Goal: Task Accomplishment & Management: Use online tool/utility

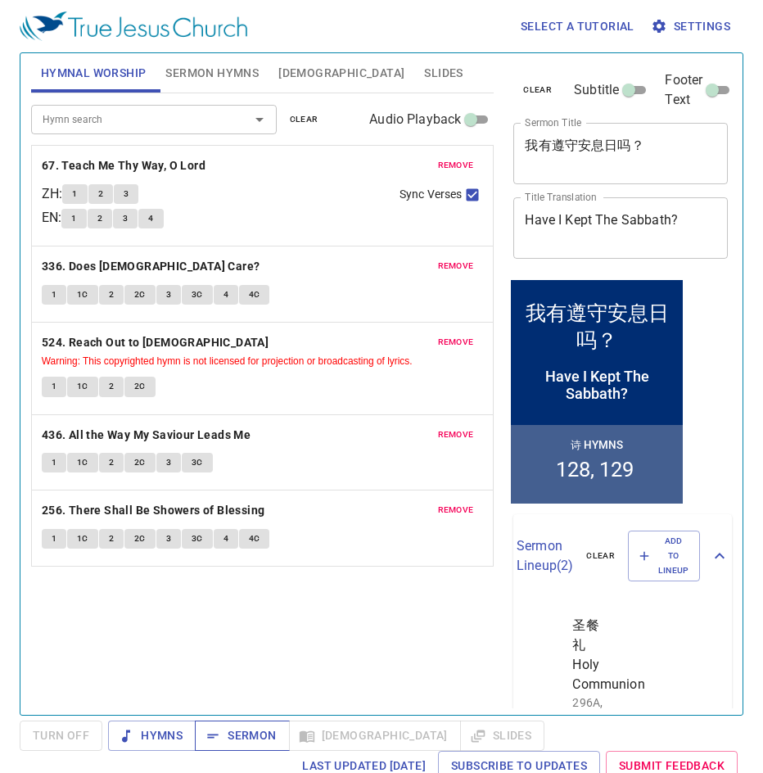
click at [236, 741] on span "Sermon" at bounding box center [242, 736] width 68 height 20
click at [424, 72] on span "Slides" at bounding box center [443, 73] width 38 height 20
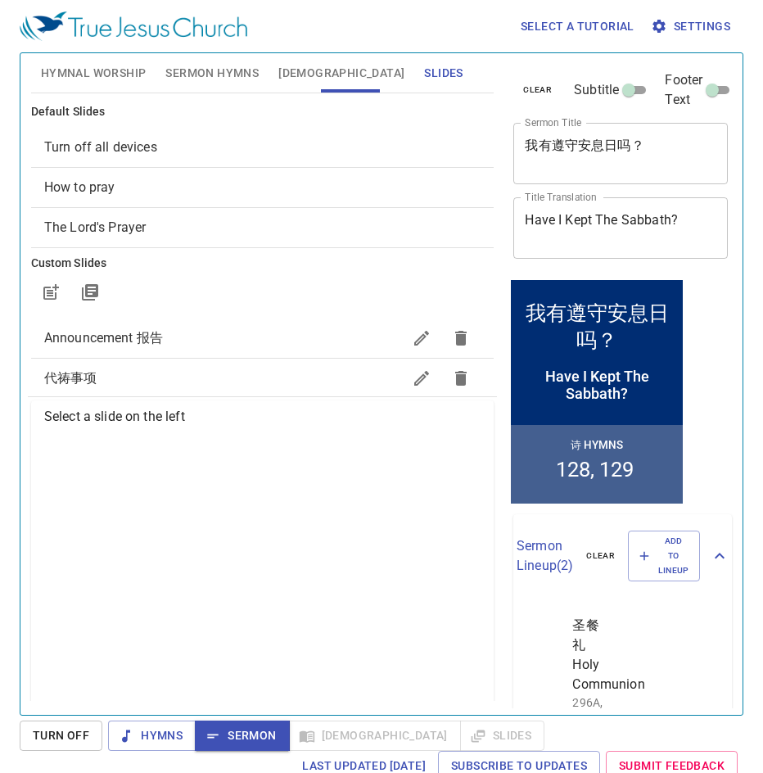
click at [103, 188] on span "How to pray" at bounding box center [79, 187] width 71 height 16
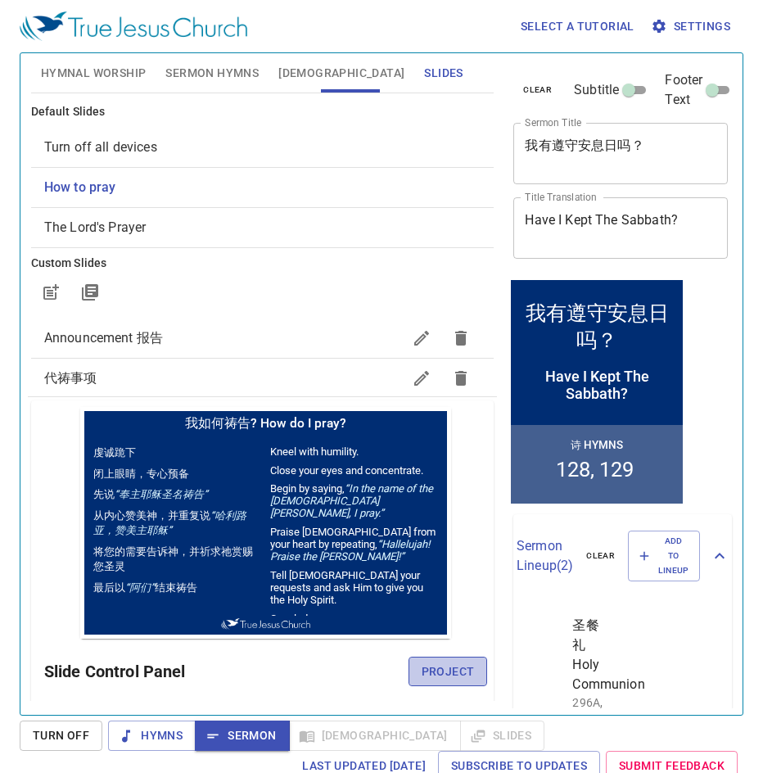
click at [456, 676] on span "Project" at bounding box center [448, 672] width 53 height 20
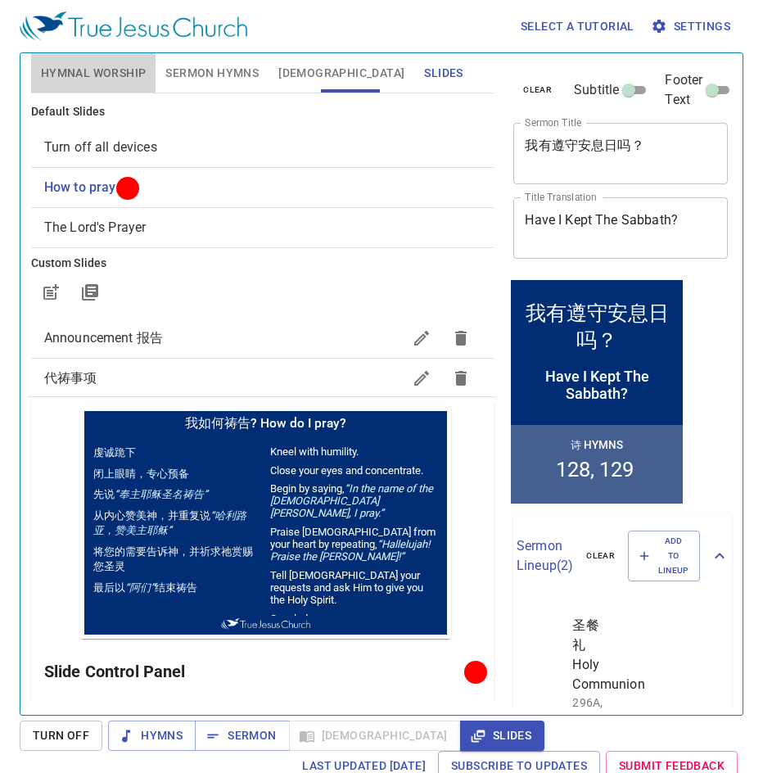
click at [125, 86] on button "Hymnal Worship" at bounding box center [93, 72] width 125 height 39
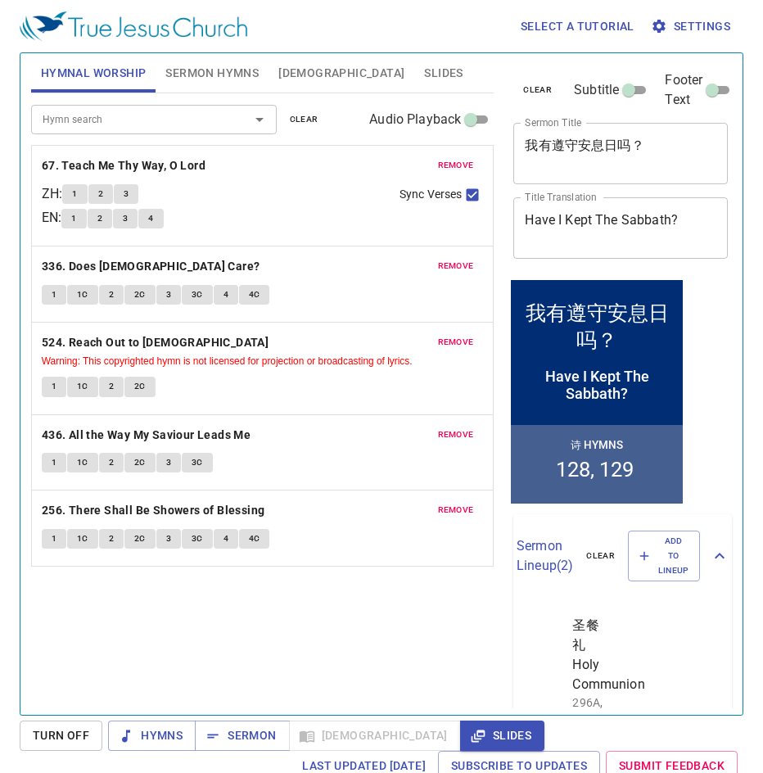
click at [196, 70] on span "Sermon Hymns" at bounding box center [211, 73] width 93 height 20
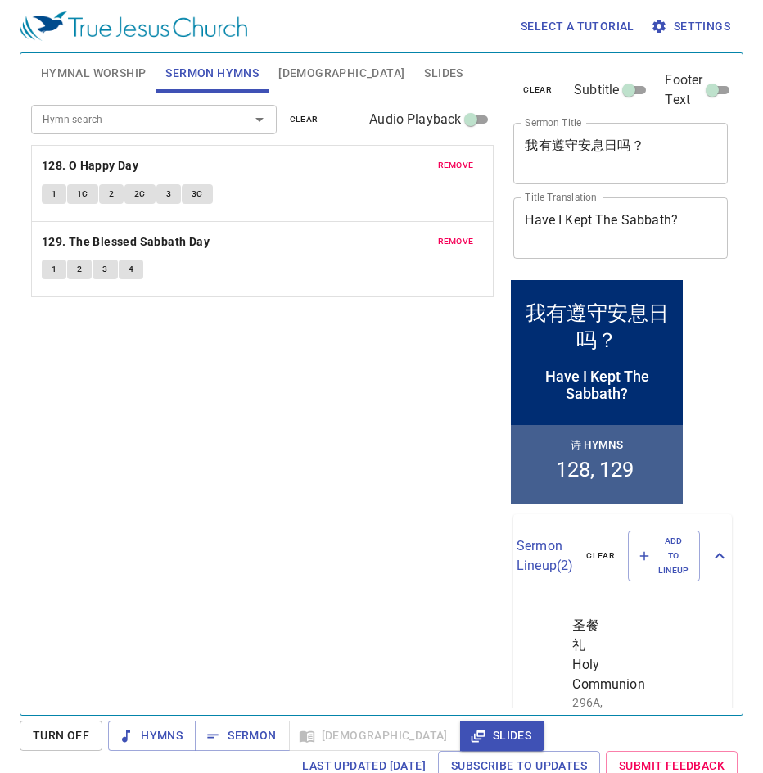
click at [75, 74] on span "Hymnal Worship" at bounding box center [94, 73] width 106 height 20
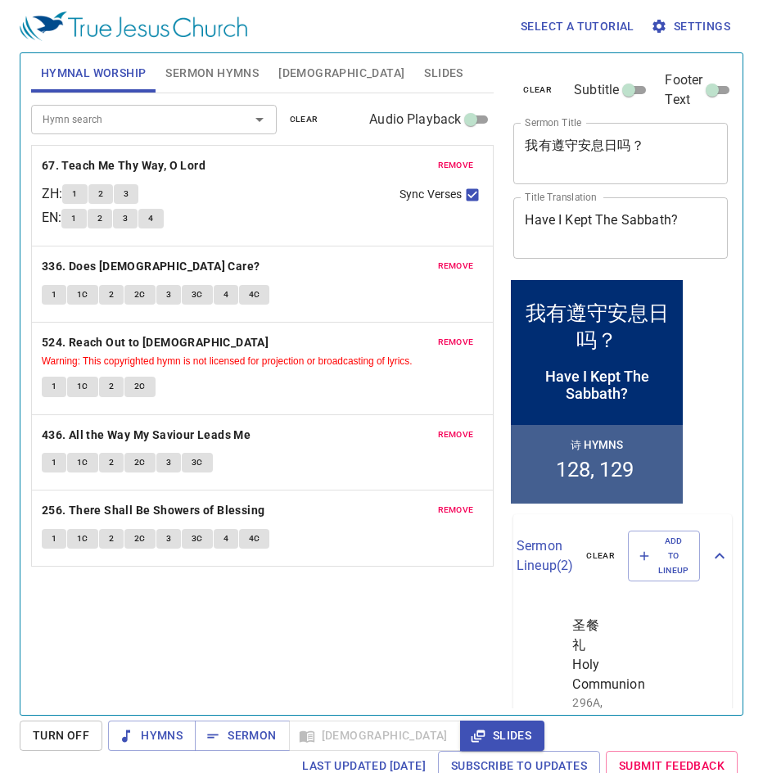
click at [462, 163] on span "remove" at bounding box center [456, 165] width 36 height 15
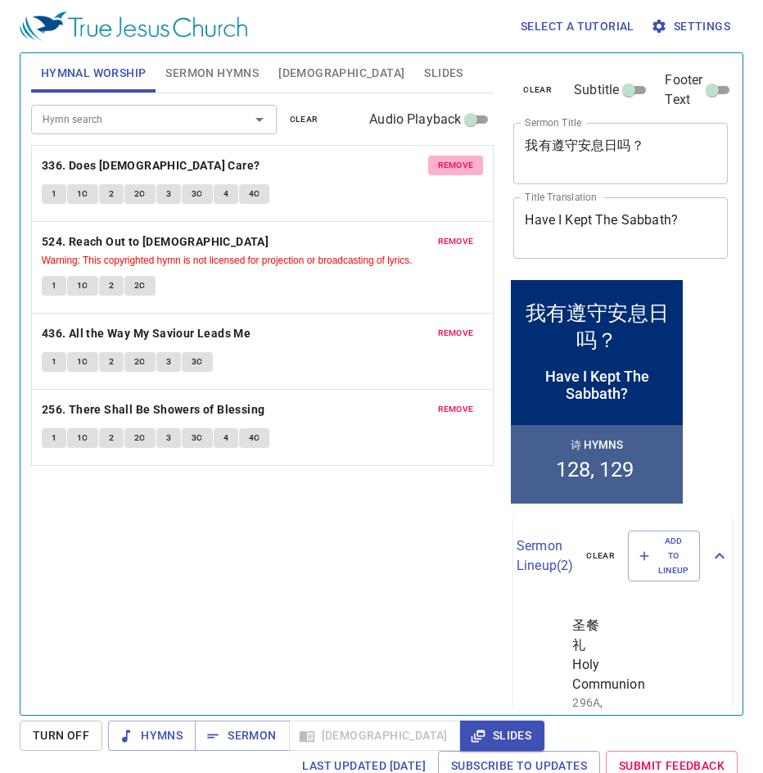
click at [462, 163] on span "remove" at bounding box center [456, 165] width 36 height 15
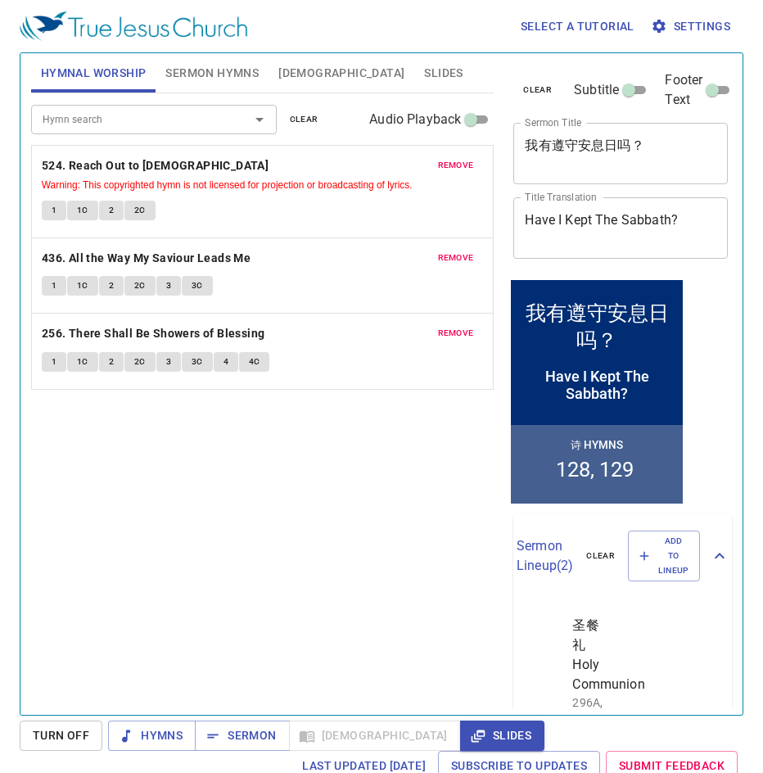
click at [462, 163] on span "remove" at bounding box center [456, 165] width 36 height 15
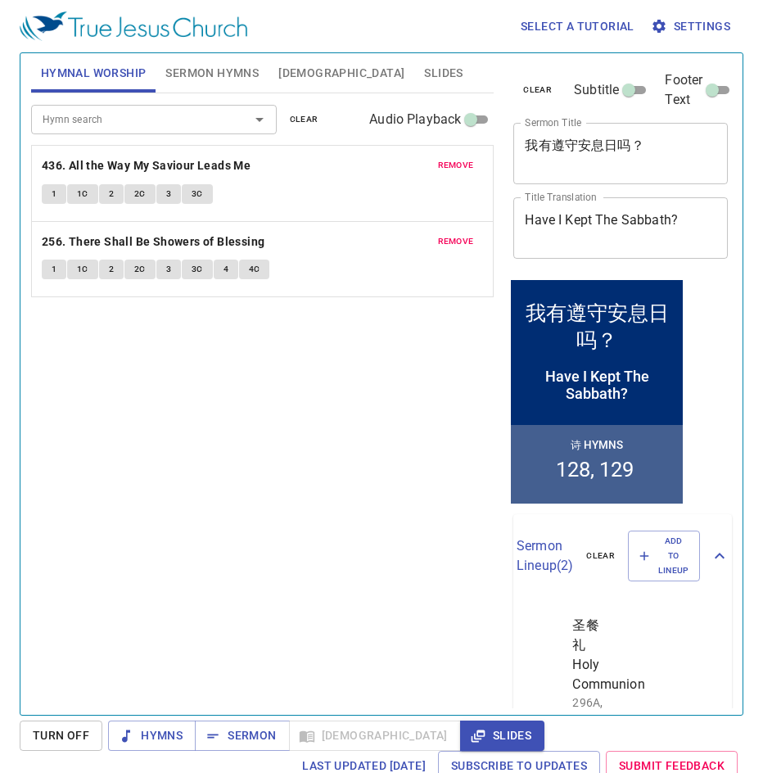
click at [462, 163] on span "remove" at bounding box center [456, 165] width 36 height 15
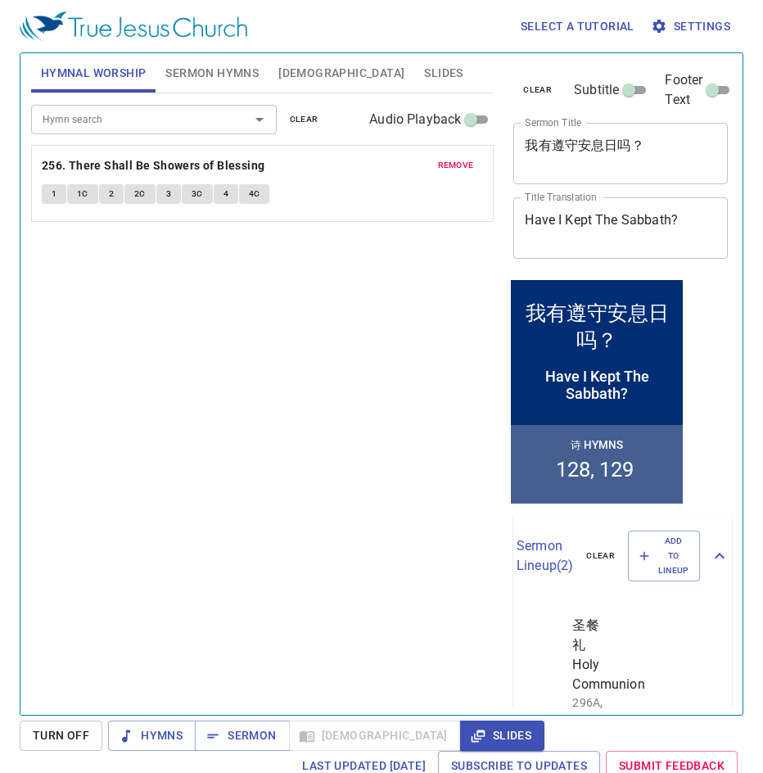
click at [462, 163] on span "remove" at bounding box center [456, 165] width 36 height 15
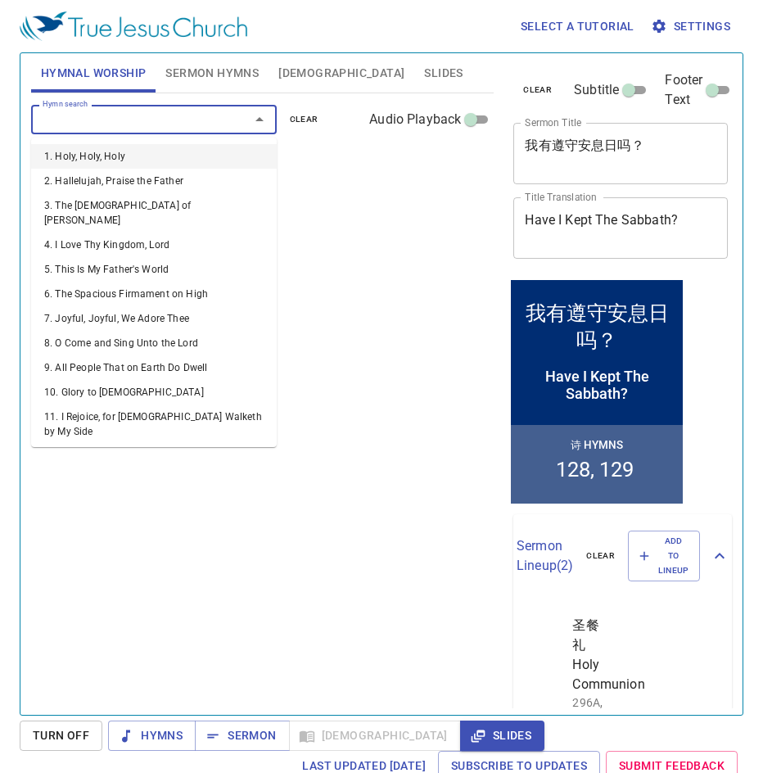
click at [103, 127] on input "Hymn search" at bounding box center [130, 119] width 188 height 19
type input "41"
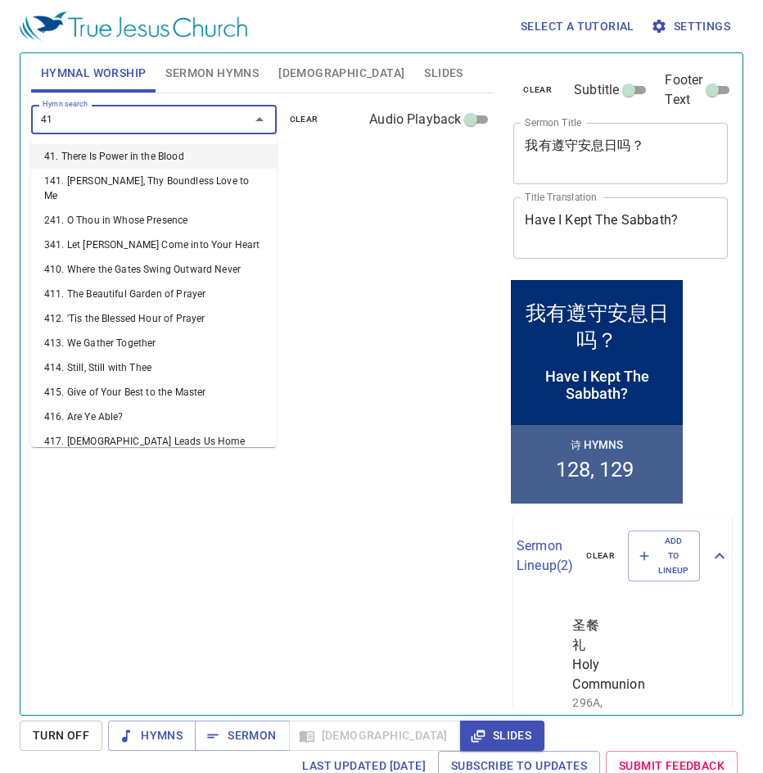
click at [109, 152] on li "41. There Is Power in the Blood" at bounding box center [154, 156] width 246 height 25
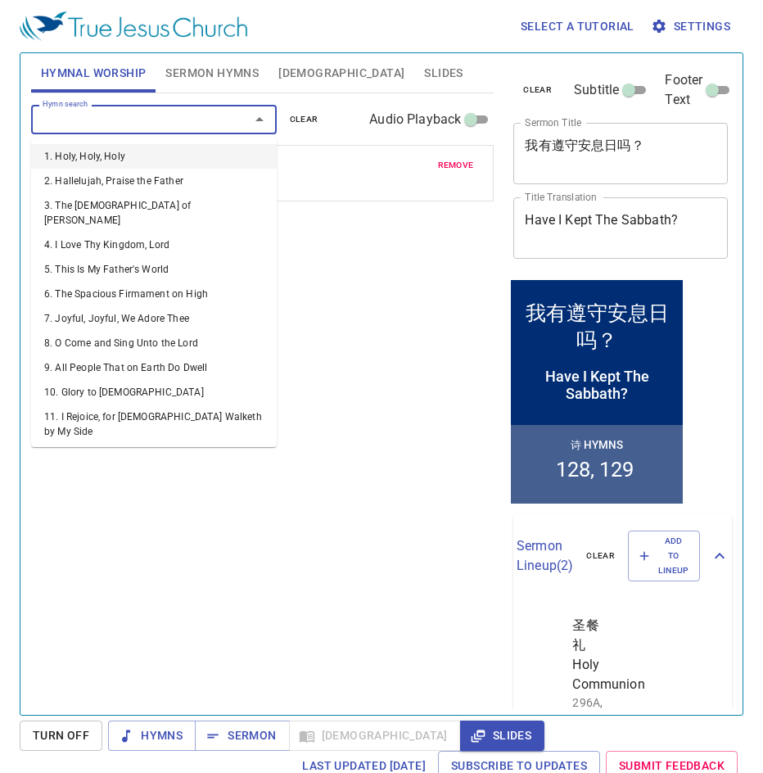
click at [113, 122] on input "Hymn search" at bounding box center [130, 119] width 188 height 19
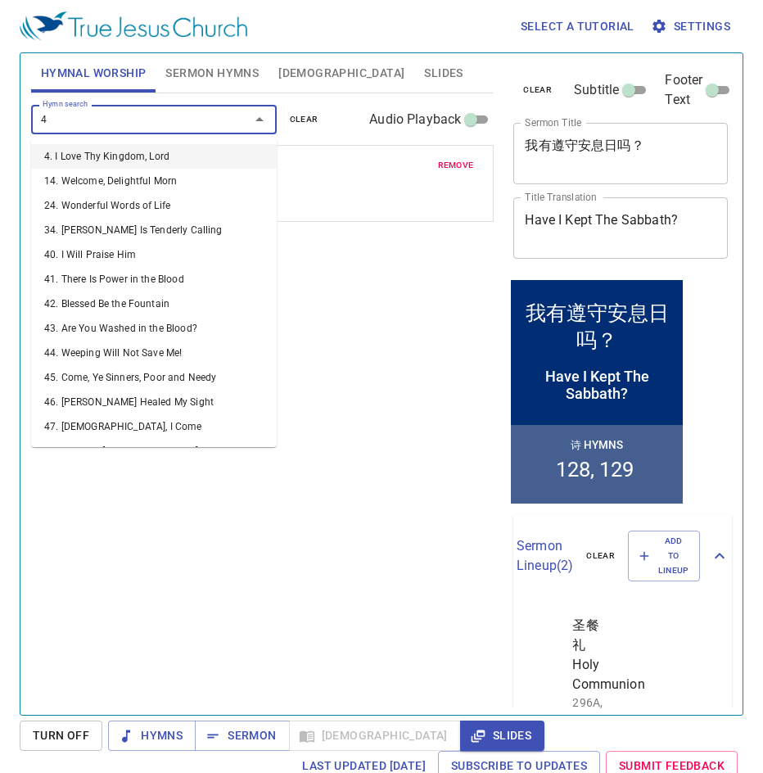
type input "43"
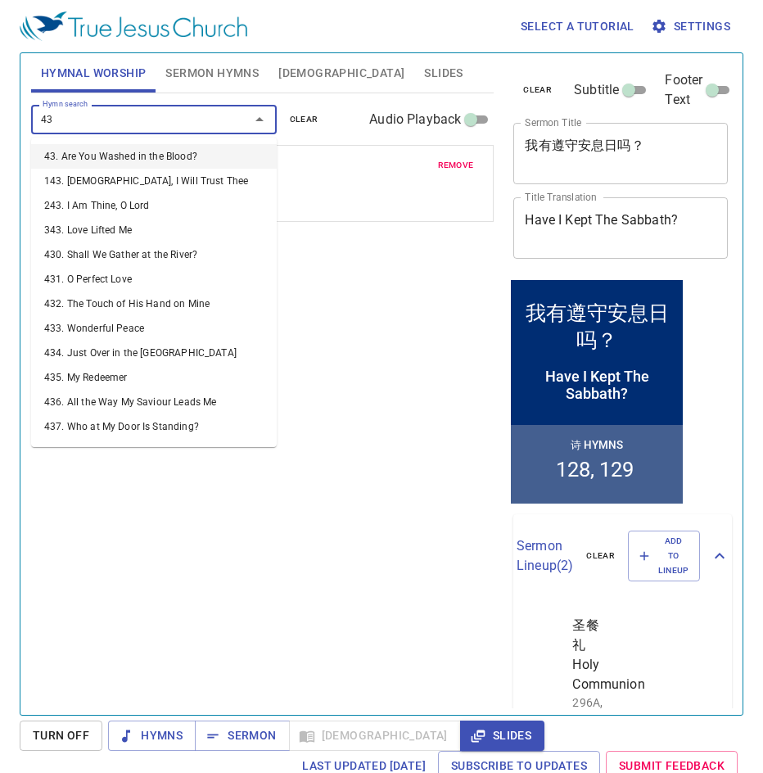
click at [87, 161] on li "43. Are You Washed in the Blood?" at bounding box center [154, 156] width 246 height 25
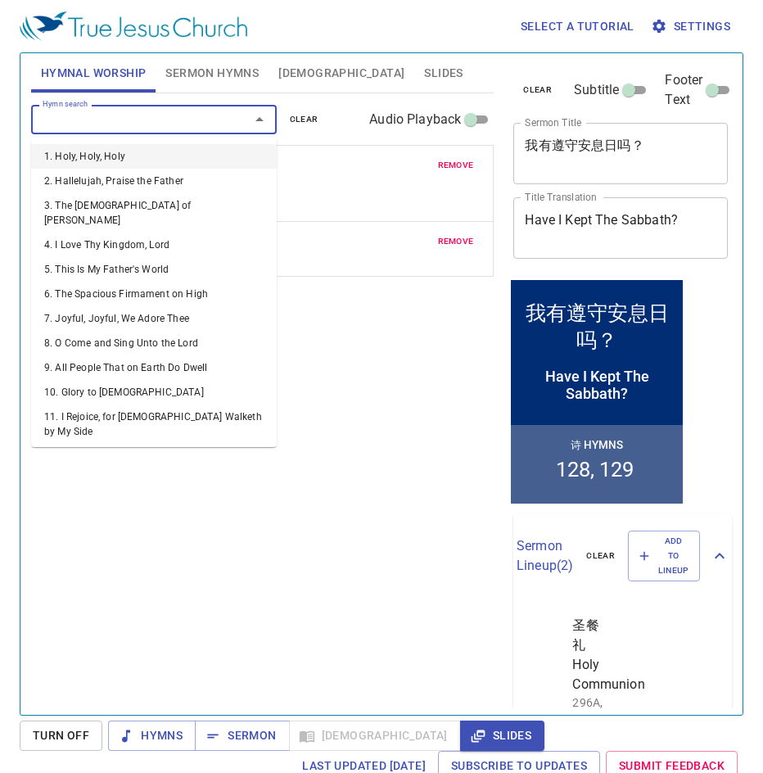
click at [108, 125] on input "Hymn search" at bounding box center [130, 119] width 188 height 19
type input "48"
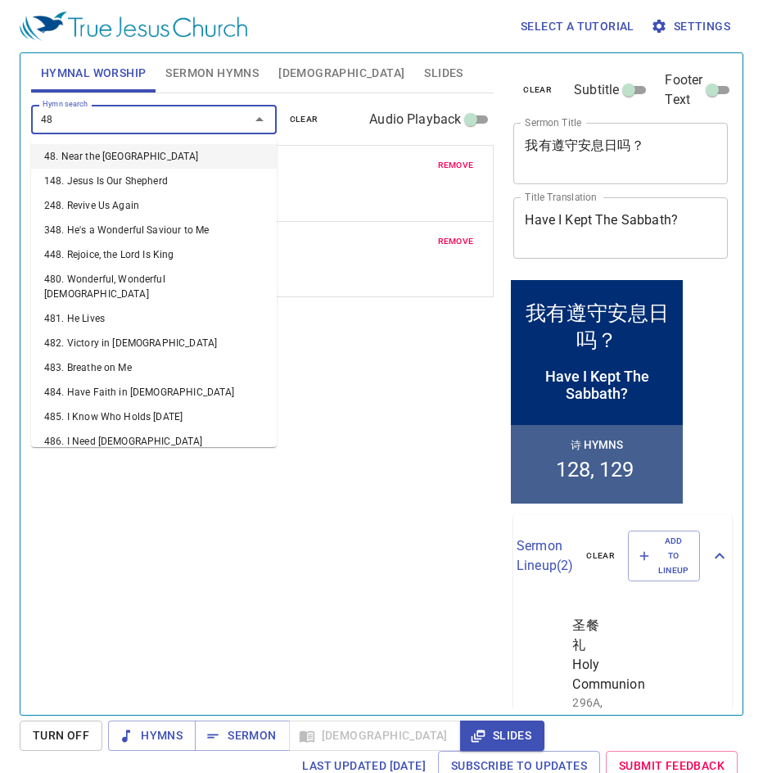
click at [82, 153] on li "48. Near the [GEOGRAPHIC_DATA]" at bounding box center [154, 156] width 246 height 25
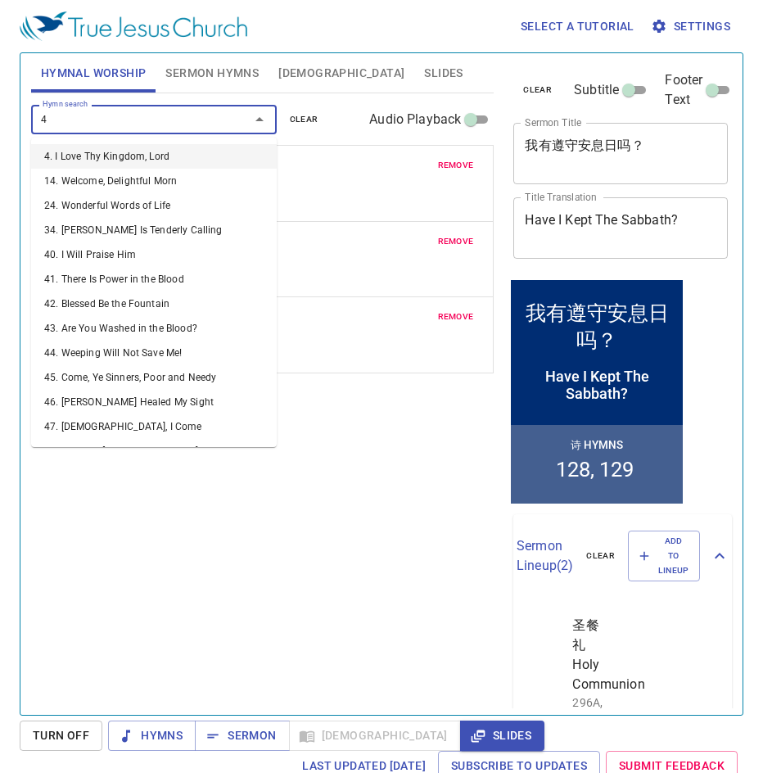
type input "49"
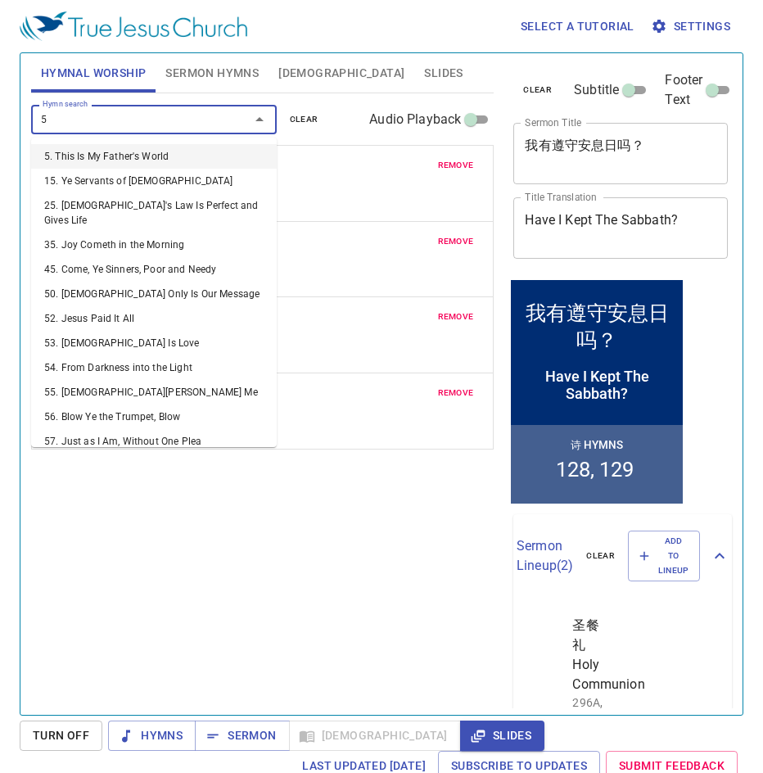
type input "50"
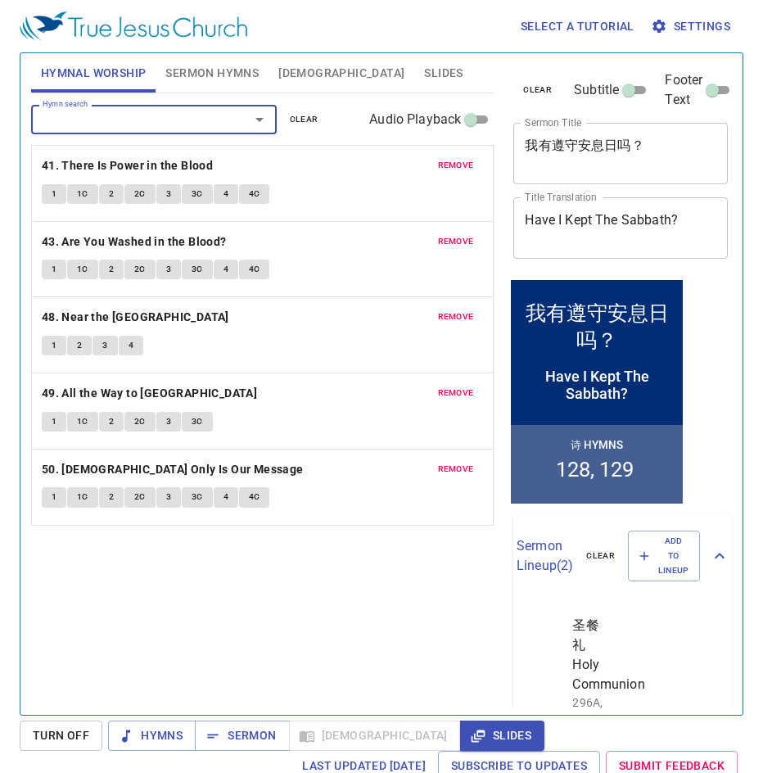
click at [215, 63] on span "Sermon Hymns" at bounding box center [211, 73] width 93 height 20
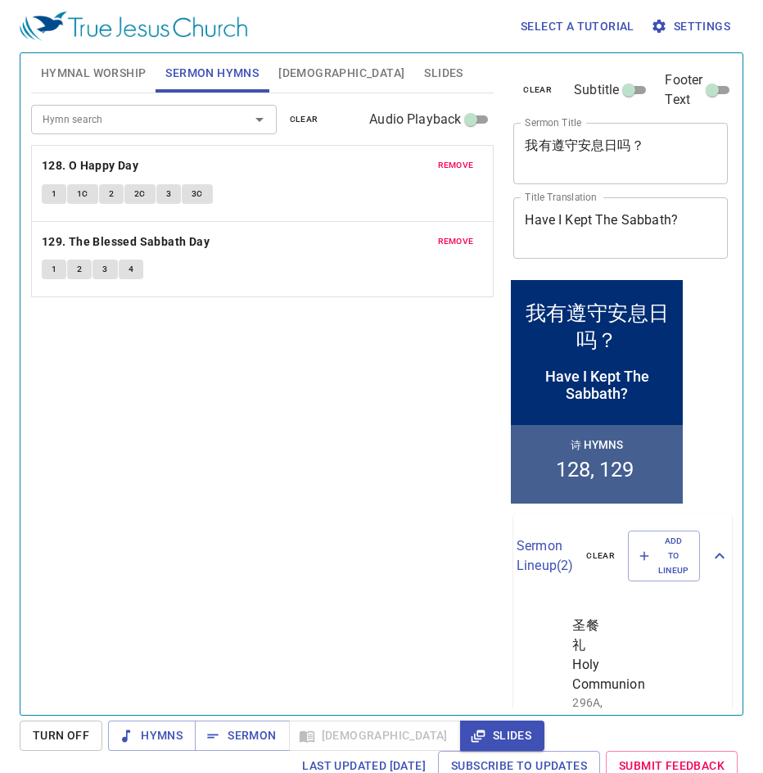
click at [91, 76] on span "Hymnal Worship" at bounding box center [94, 73] width 106 height 20
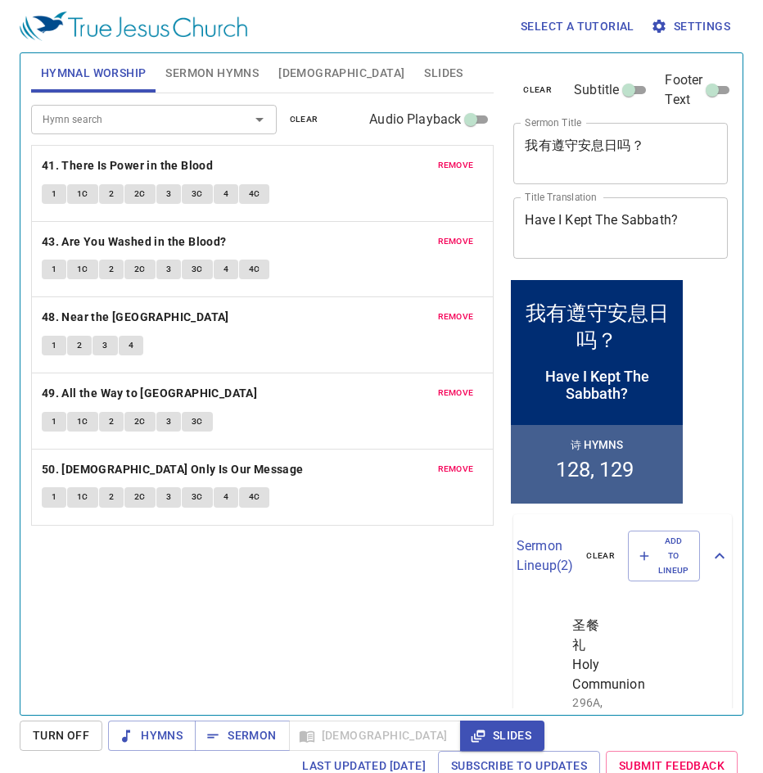
click at [207, 82] on span "Sermon Hymns" at bounding box center [211, 73] width 93 height 20
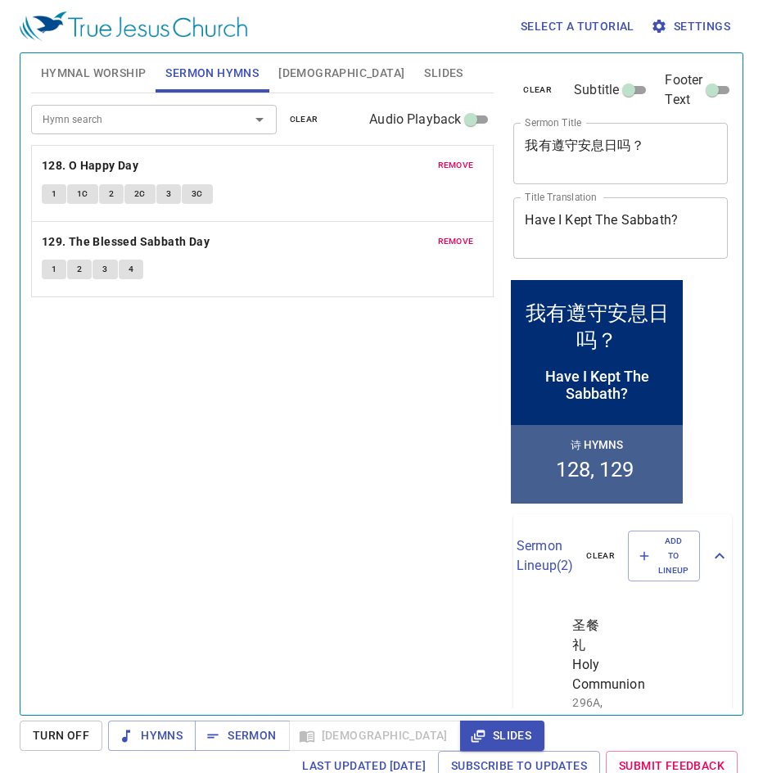
click at [446, 165] on span "remove" at bounding box center [456, 165] width 36 height 15
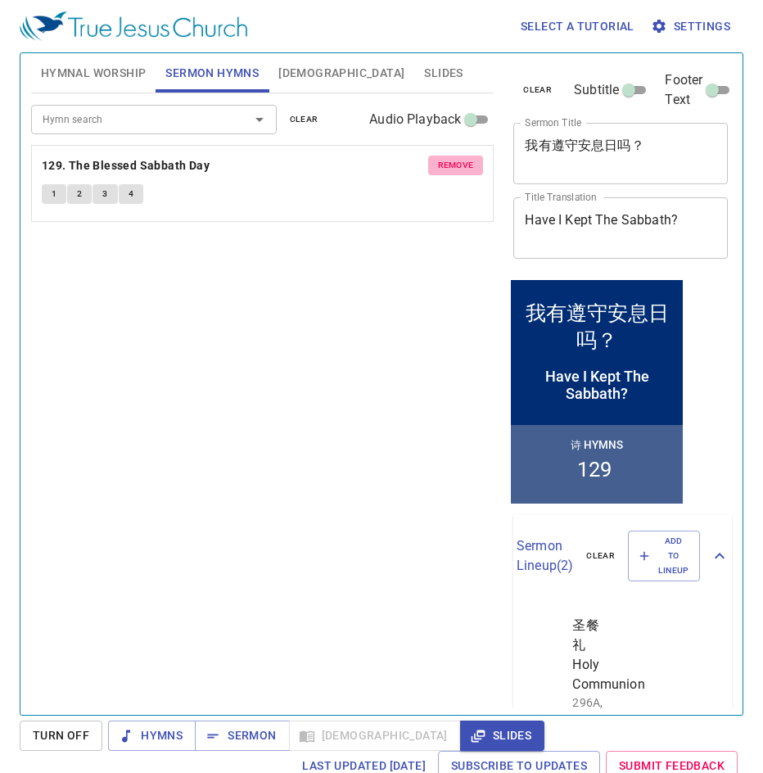
click at [446, 165] on span "remove" at bounding box center [456, 165] width 36 height 15
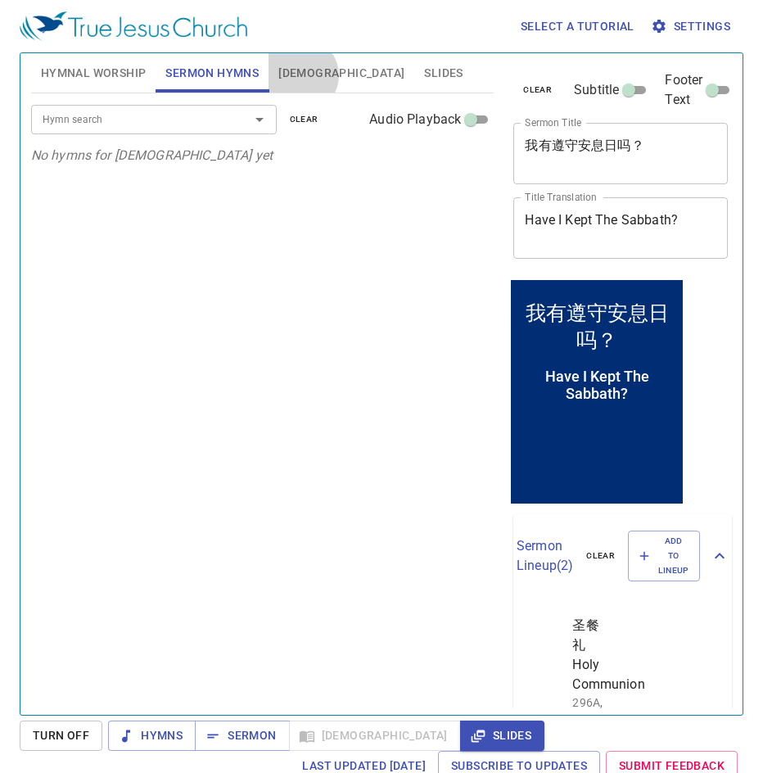
click at [301, 75] on span "[DEMOGRAPHIC_DATA]" at bounding box center [342, 73] width 126 height 20
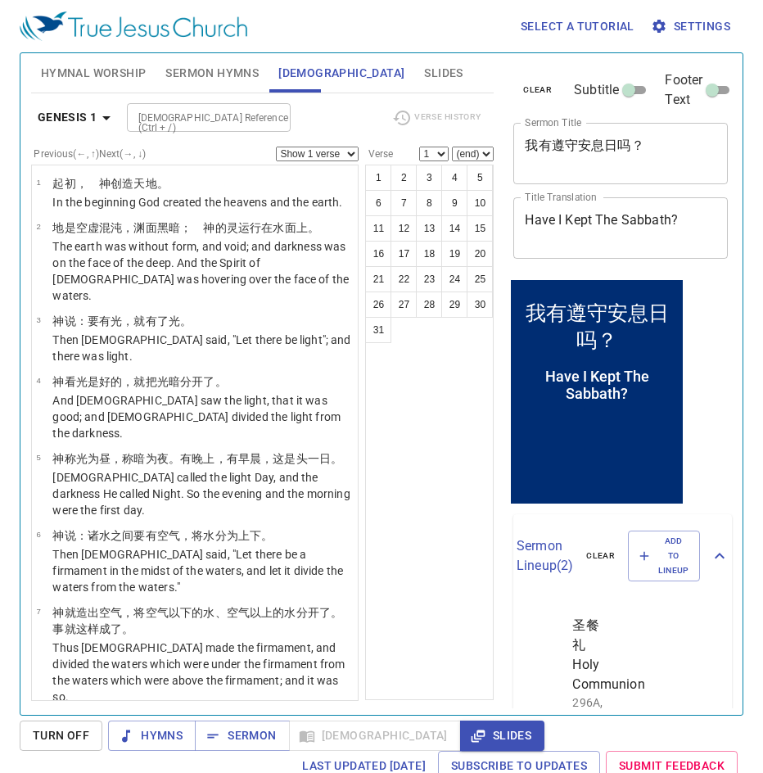
click at [170, 79] on span "Sermon Hymns" at bounding box center [211, 73] width 93 height 20
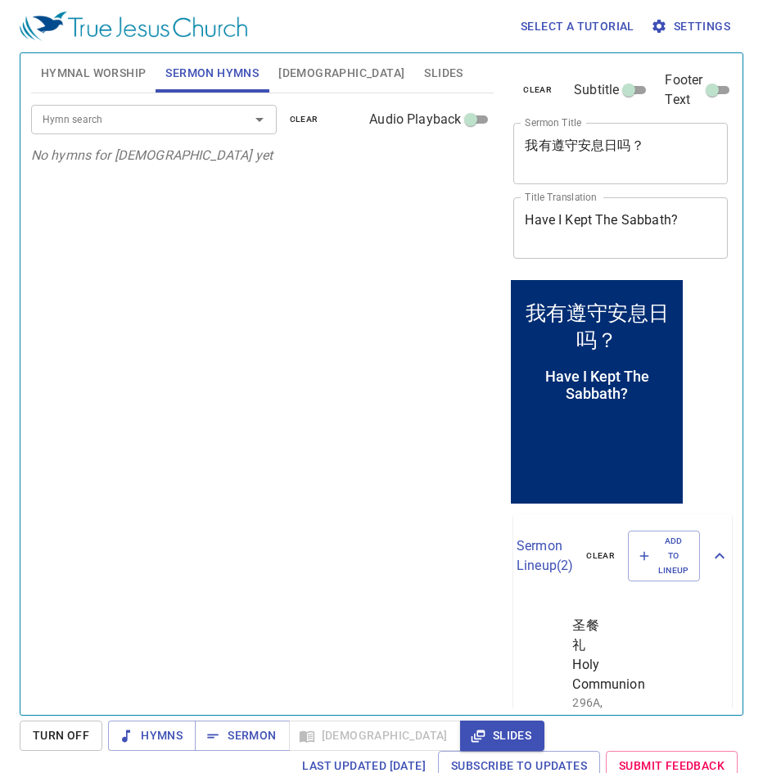
click at [414, 85] on button "Slides" at bounding box center [443, 72] width 58 height 39
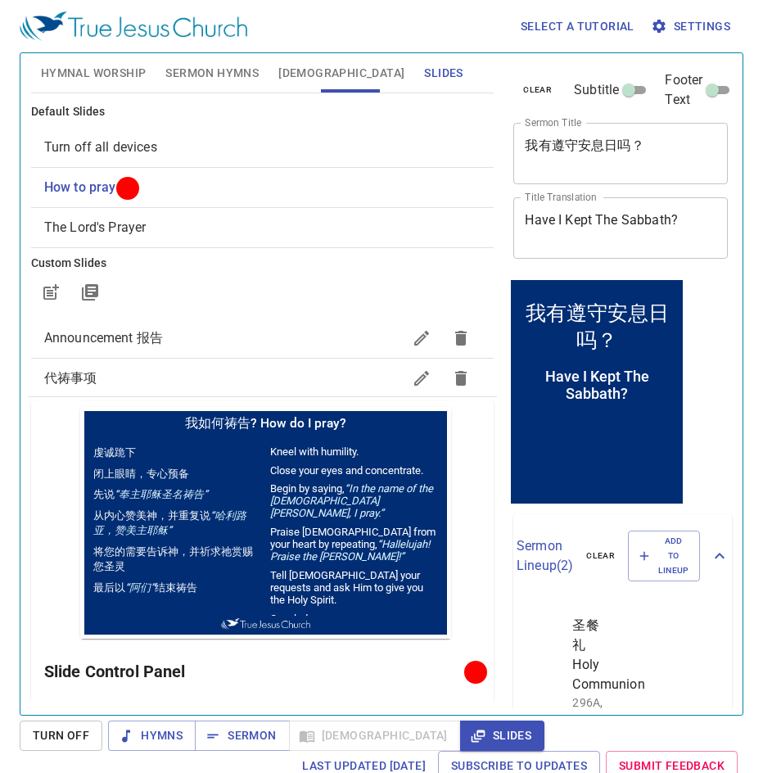
click at [187, 72] on span "Sermon Hymns" at bounding box center [211, 73] width 93 height 20
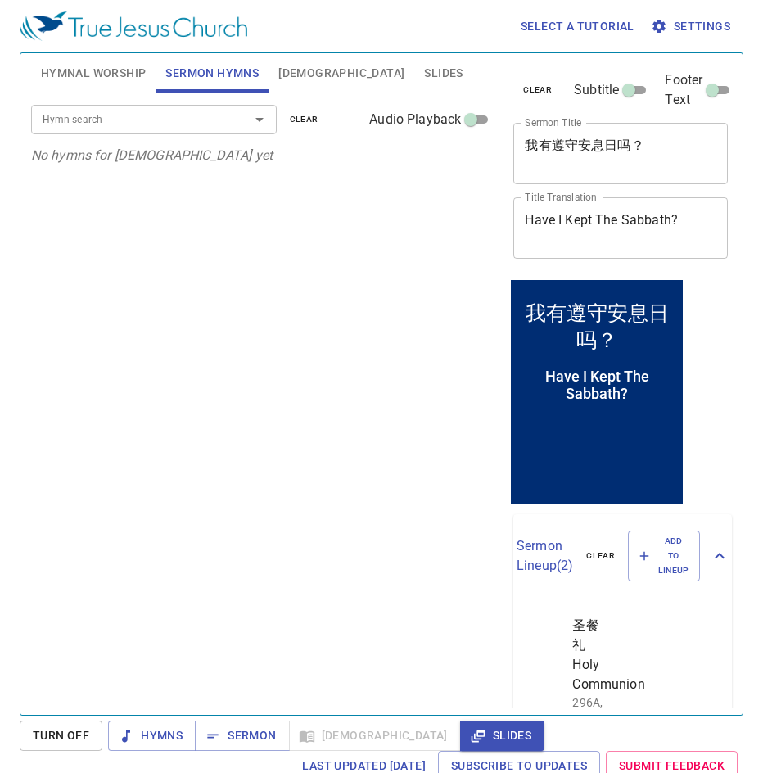
click at [138, 118] on input "Hymn search" at bounding box center [130, 119] width 188 height 19
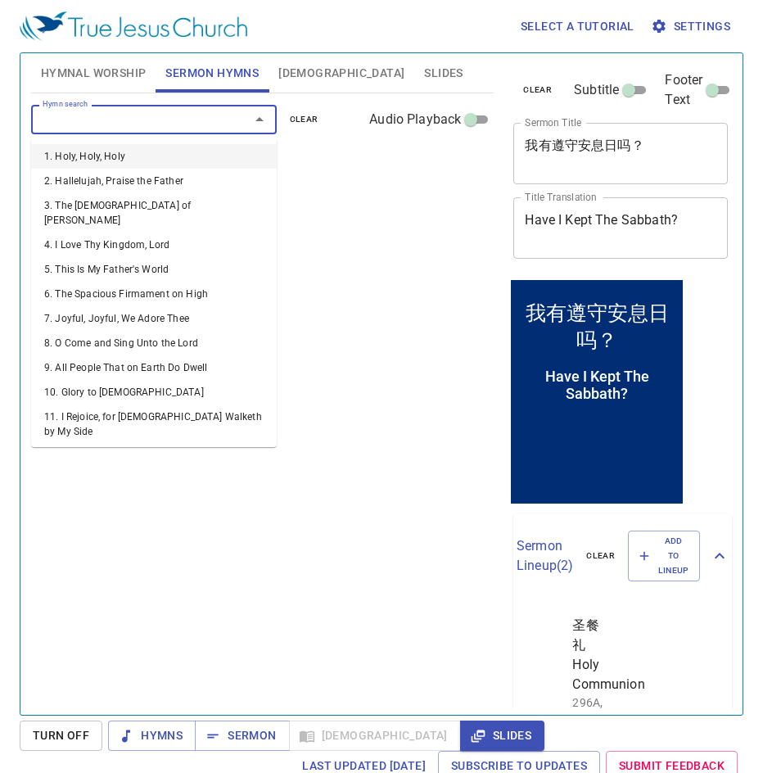
click at [228, 117] on div at bounding box center [248, 119] width 43 height 23
click at [324, 164] on p "No hymns for sermon yet" at bounding box center [263, 156] width 464 height 20
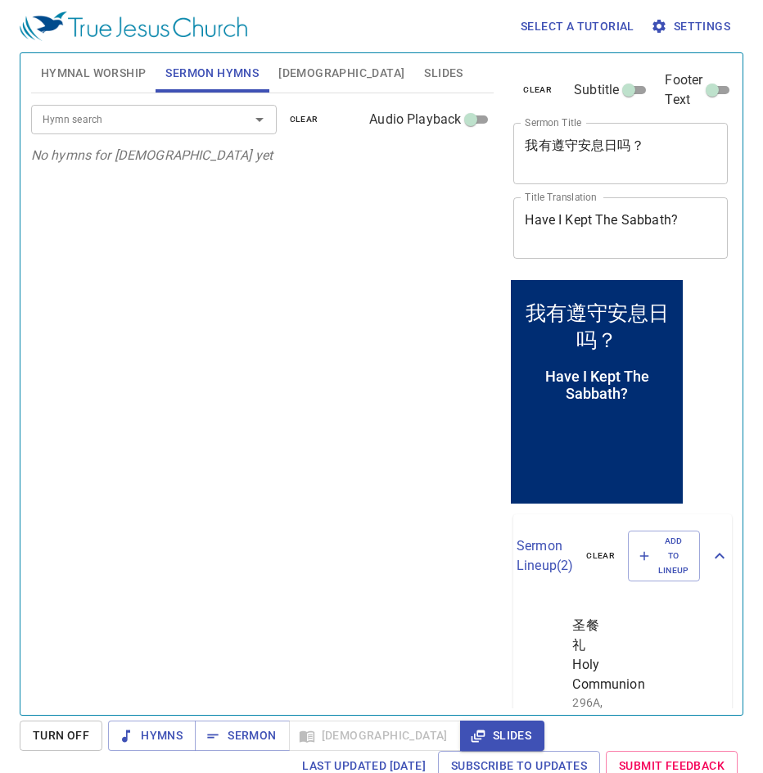
click at [172, 122] on input "Hymn search" at bounding box center [130, 119] width 188 height 19
click at [116, 120] on input "Hymn search" at bounding box center [130, 119] width 188 height 19
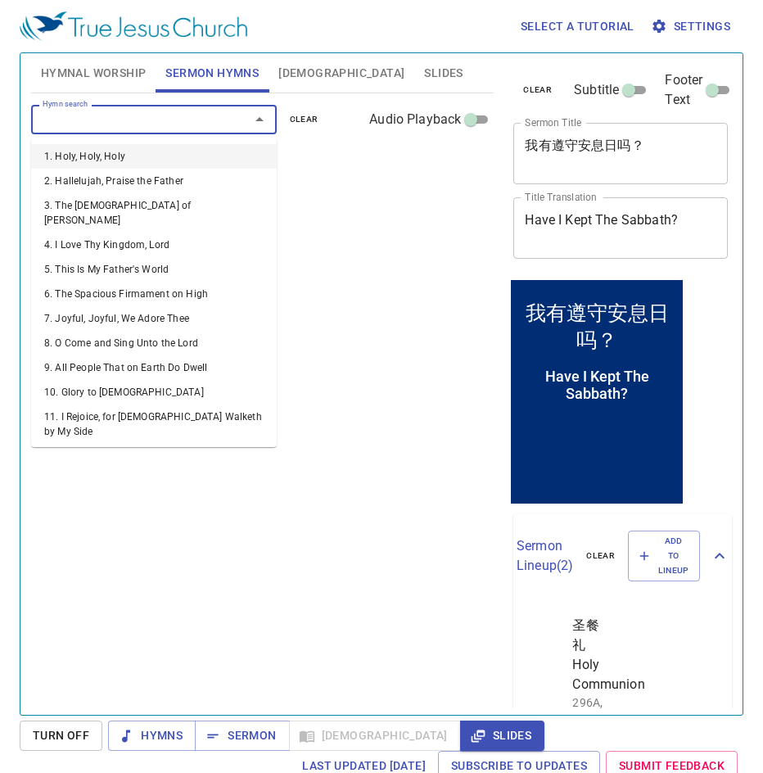
click at [297, 76] on span "[DEMOGRAPHIC_DATA]" at bounding box center [342, 73] width 126 height 20
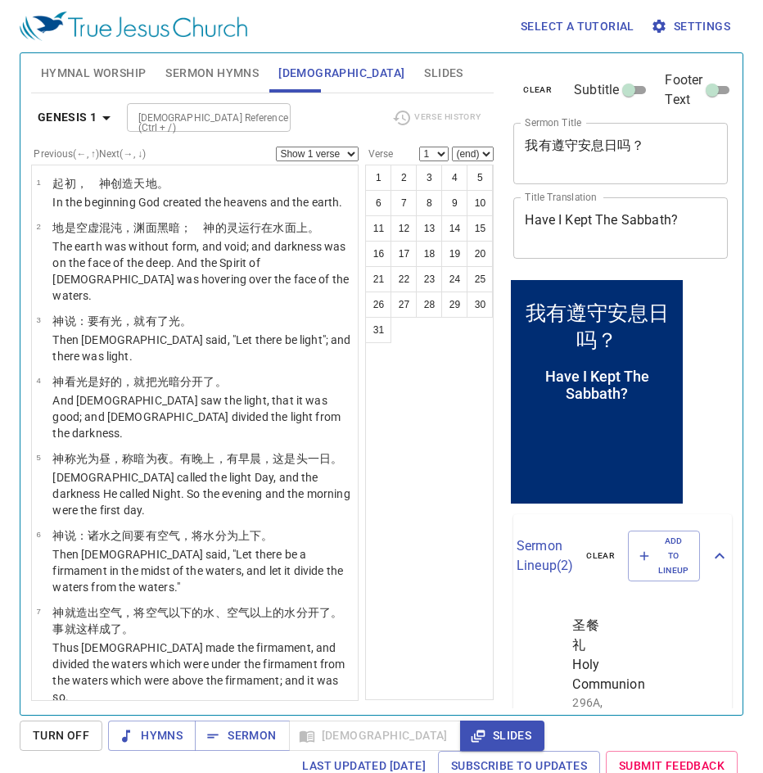
click at [424, 75] on span "Slides" at bounding box center [443, 73] width 38 height 20
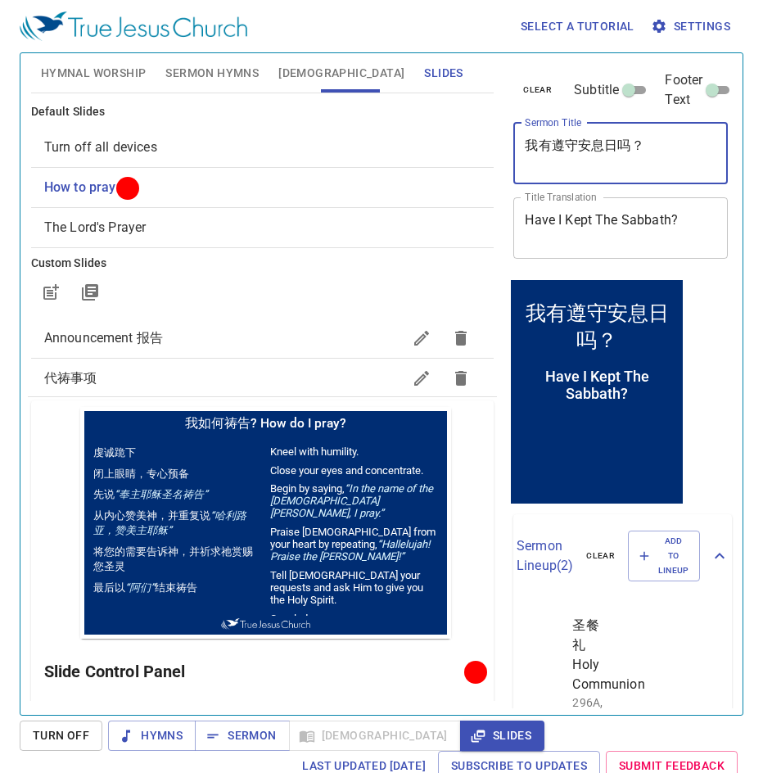
drag, startPoint x: 639, startPoint y: 149, endPoint x: 481, endPoint y: 143, distance: 158.2
click at [481, 143] on div "Hymnal Worship Sermon Hymns Bible Slides Hymn search Hymn search clear Audio Pl…" at bounding box center [382, 378] width 714 height 662
type textarea "q"
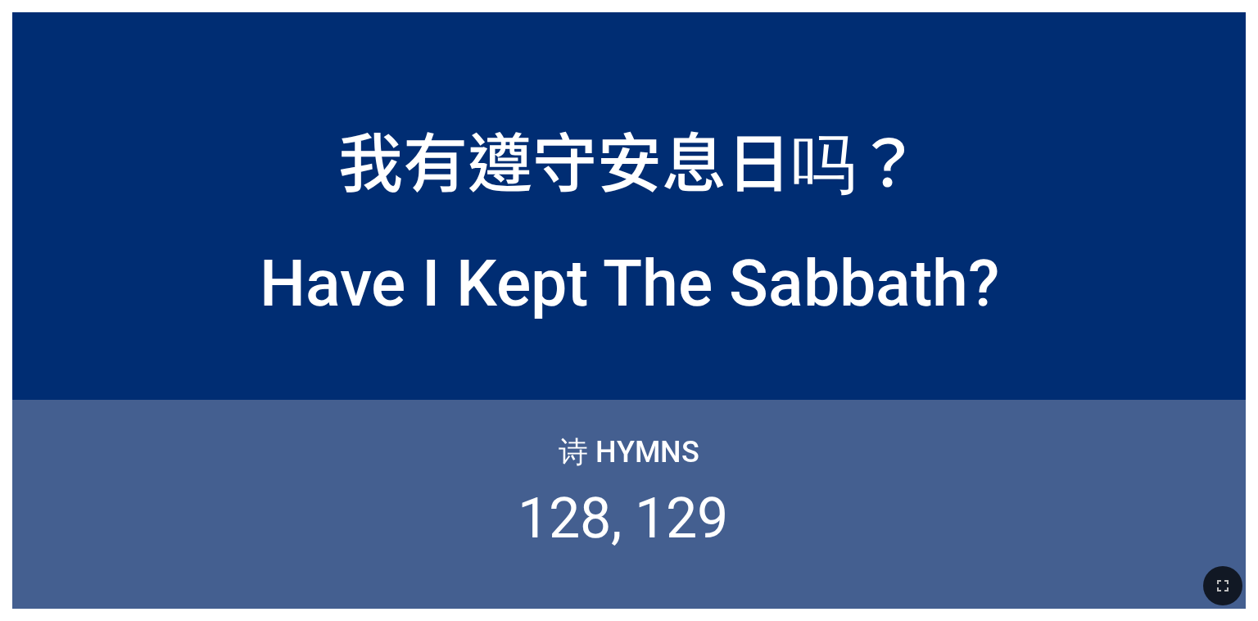
click at [760, 149] on div "我有遵守安息日吗？" at bounding box center [629, 159] width 582 height 97
click at [1231, 586] on icon "button" at bounding box center [1223, 586] width 20 height 20
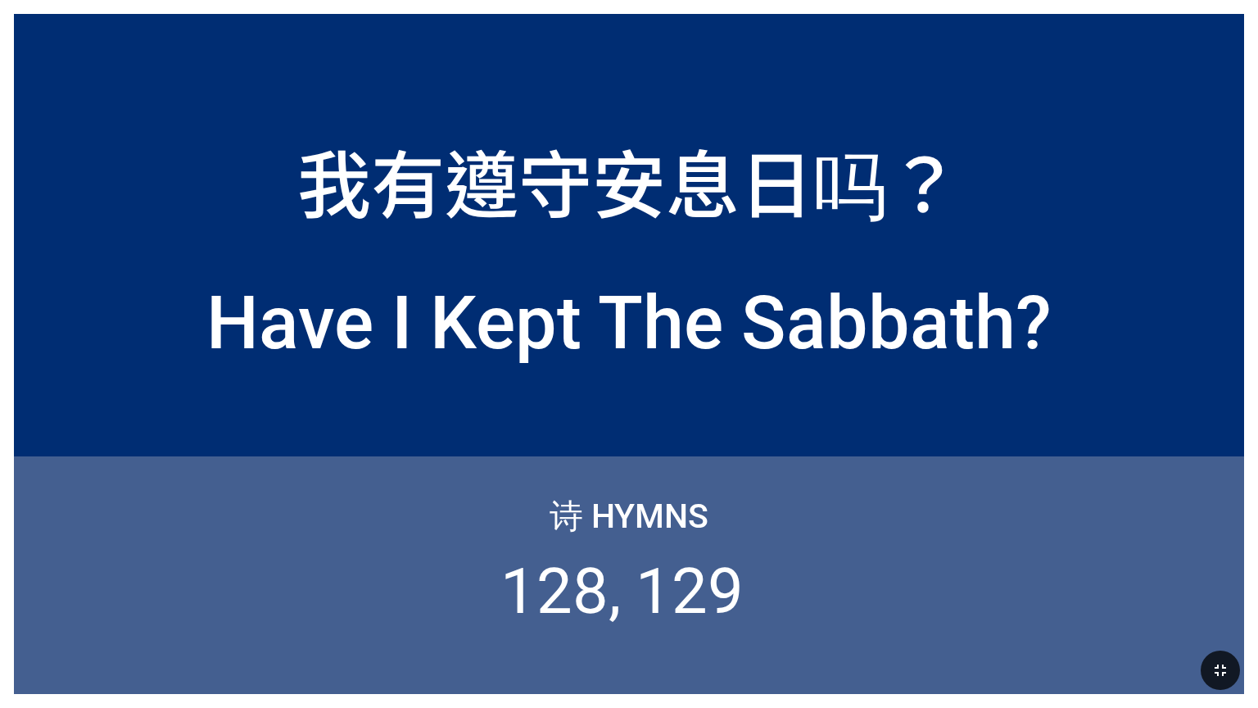
click at [1146, 463] on div "诗 Hymns 128 129" at bounding box center [629, 575] width 1230 height 238
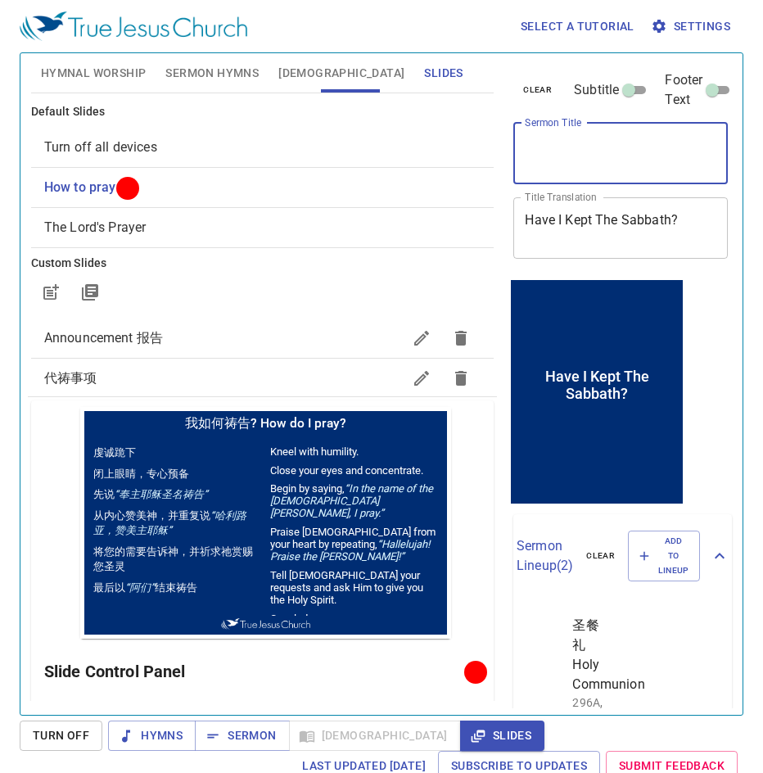
click at [126, 83] on span "Hymnal Worship" at bounding box center [94, 73] width 106 height 20
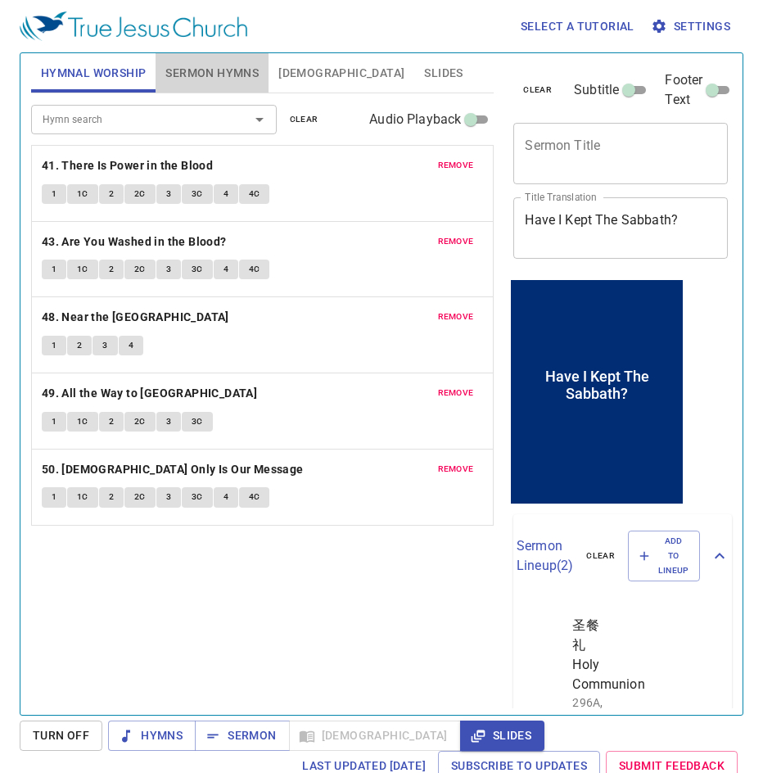
click at [222, 88] on button "Sermon Hymns" at bounding box center [212, 72] width 113 height 39
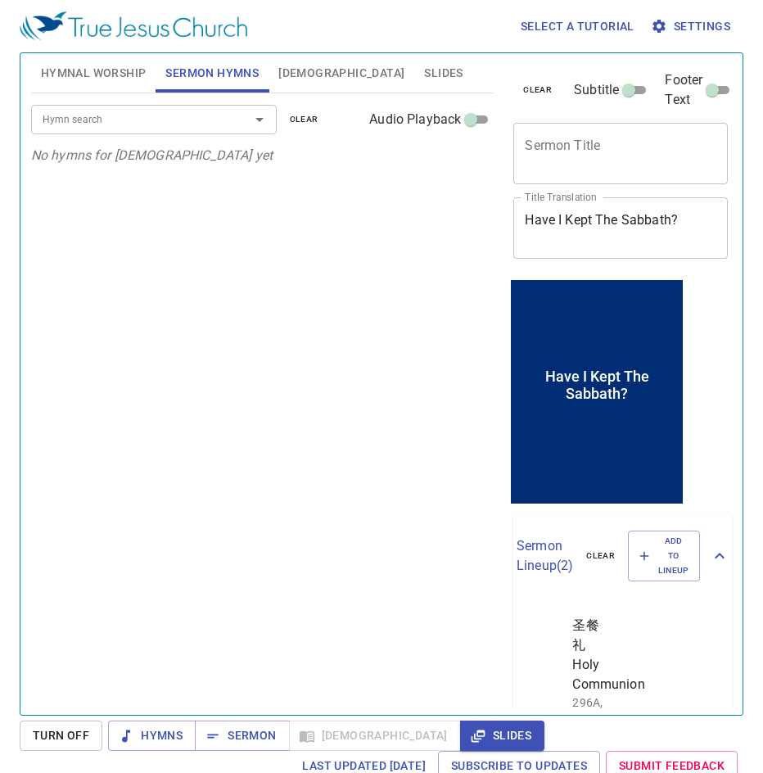
click at [642, 247] on div "Have I Kept The Sabbath? x Title Translation" at bounding box center [621, 227] width 215 height 61
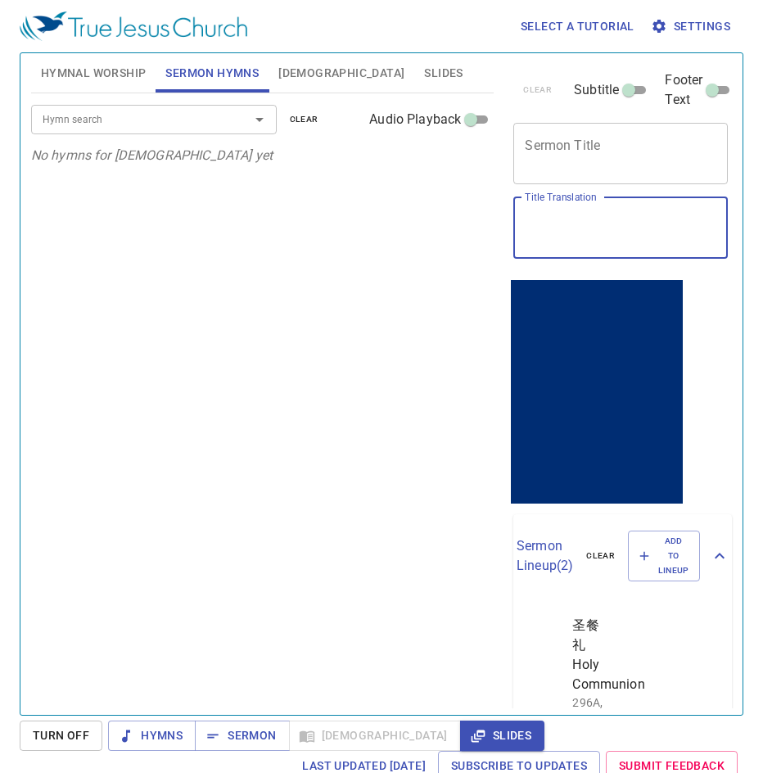
click at [315, 70] on button "[DEMOGRAPHIC_DATA]" at bounding box center [342, 72] width 146 height 39
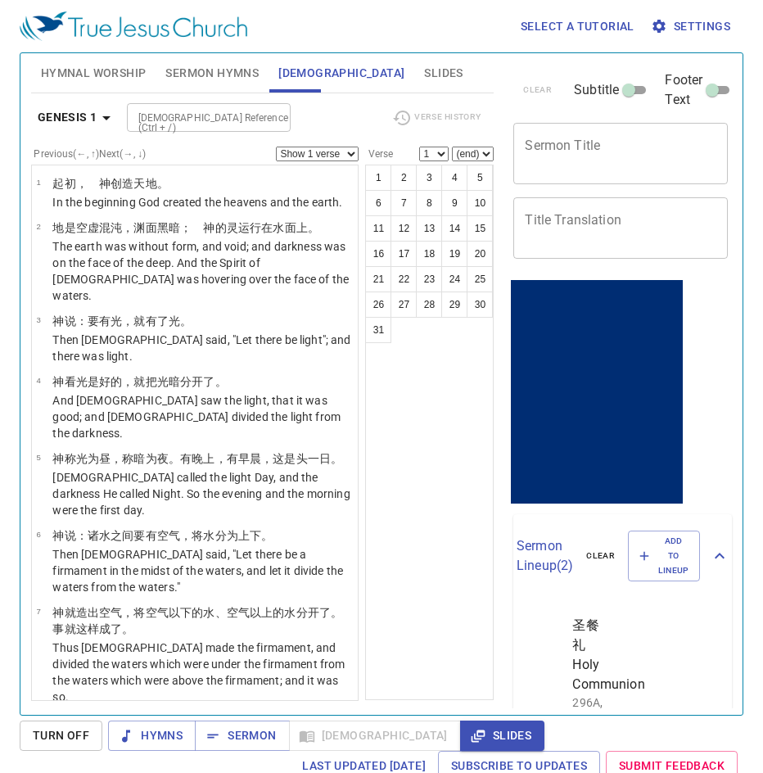
click at [424, 75] on span "Slides" at bounding box center [443, 73] width 38 height 20
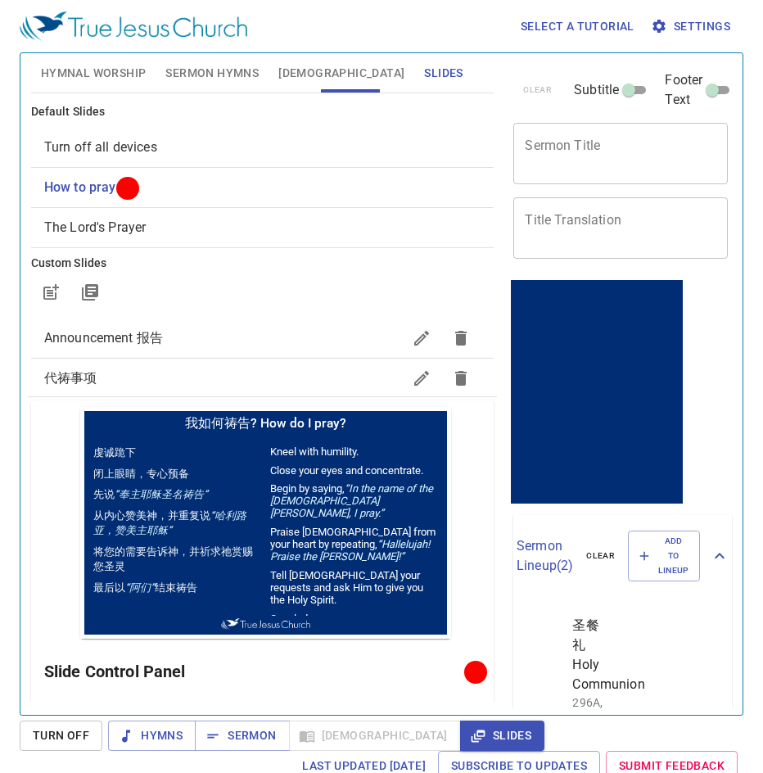
click at [114, 148] on span "Turn off all devices" at bounding box center [100, 147] width 113 height 16
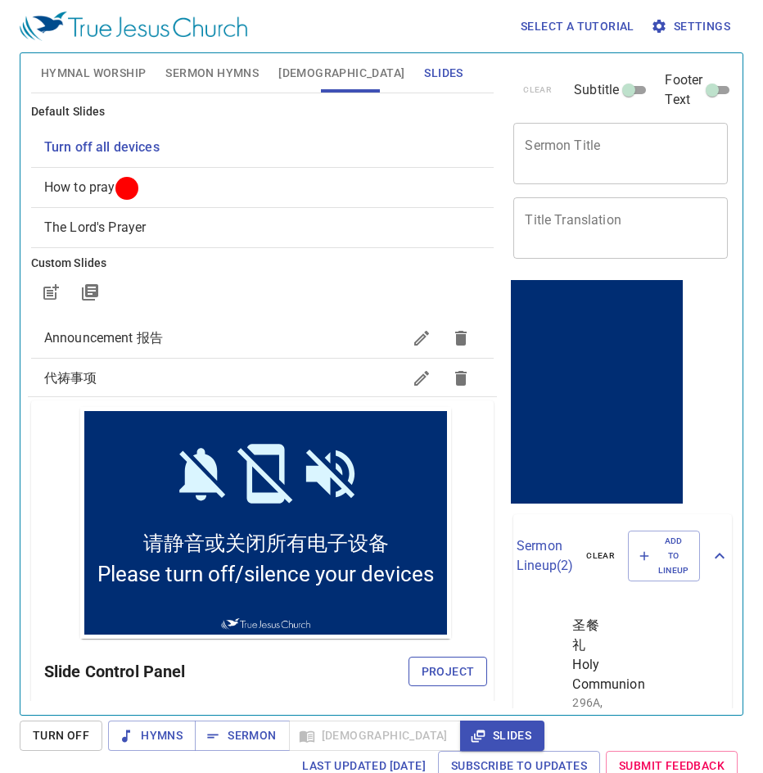
click at [439, 675] on span "Project" at bounding box center [448, 672] width 53 height 20
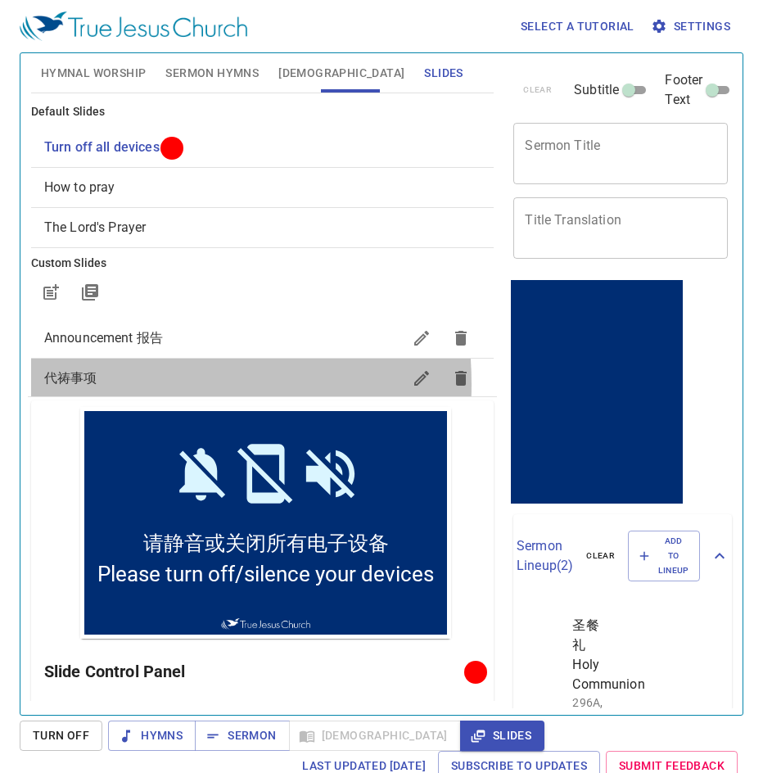
click at [97, 385] on span "代祷事项" at bounding box center [223, 379] width 359 height 20
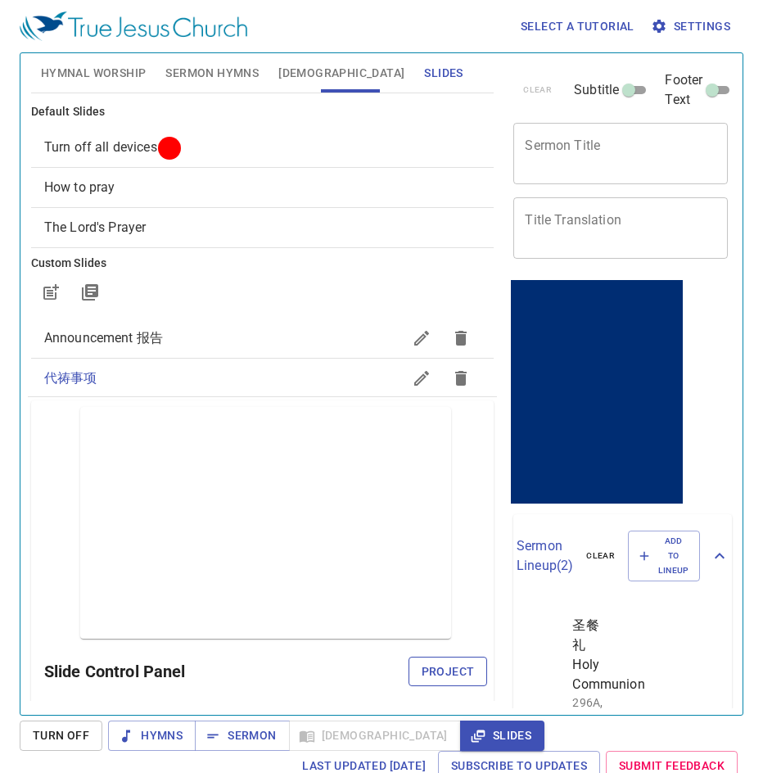
click at [437, 681] on span "Project" at bounding box center [448, 672] width 53 height 20
click at [113, 141] on span "Turn off all devices" at bounding box center [100, 147] width 113 height 16
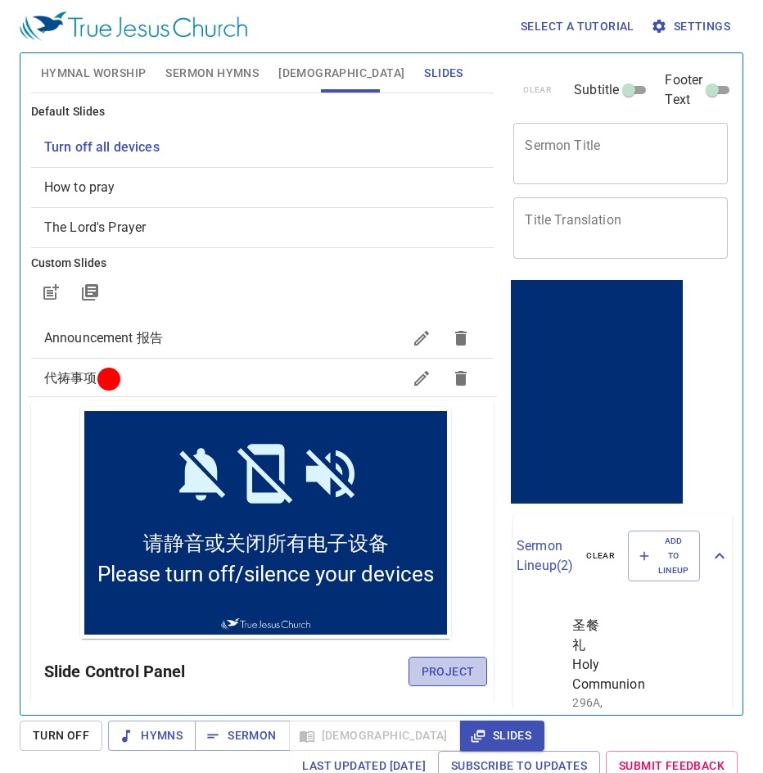
click at [451, 674] on span "Project" at bounding box center [448, 672] width 53 height 20
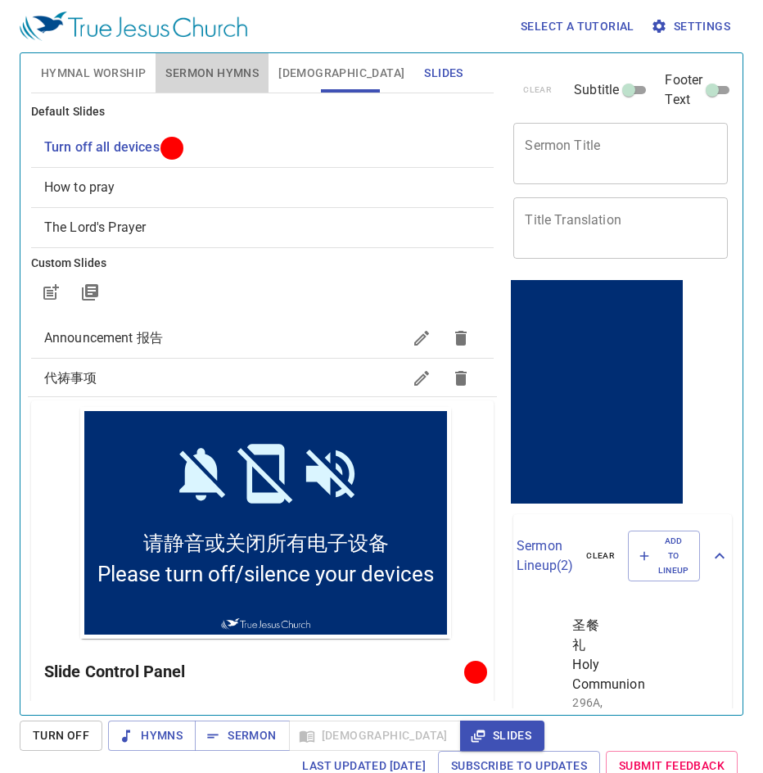
click at [229, 73] on span "Sermon Hymns" at bounding box center [211, 73] width 93 height 20
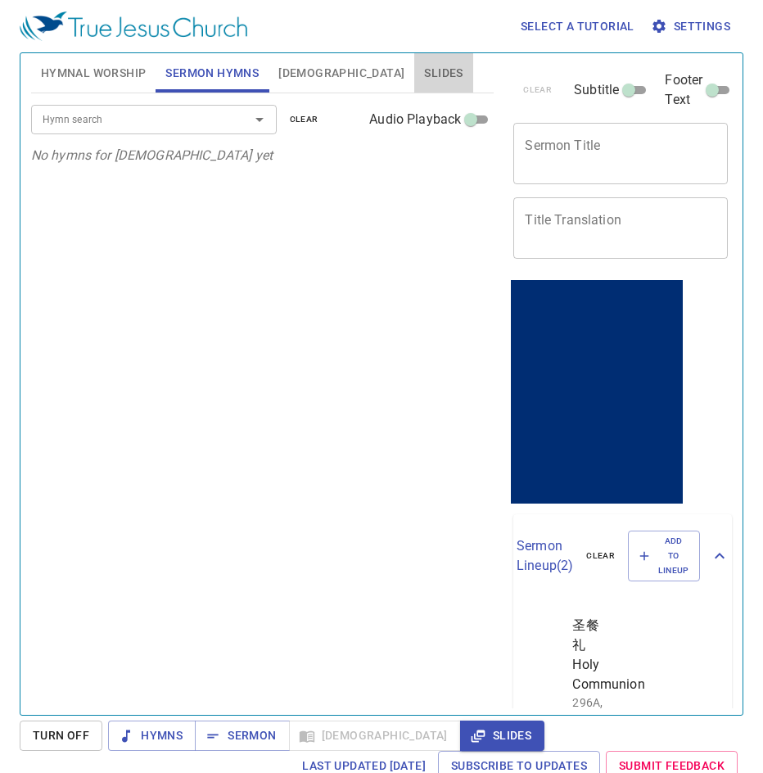
click at [424, 70] on span "Slides" at bounding box center [443, 73] width 38 height 20
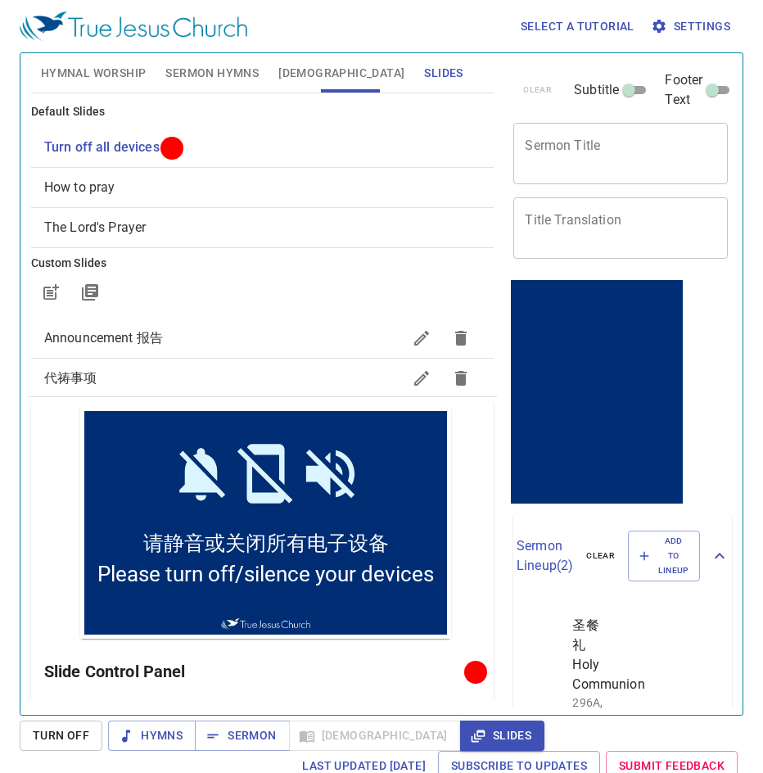
click at [88, 74] on span "Hymnal Worship" at bounding box center [94, 73] width 106 height 20
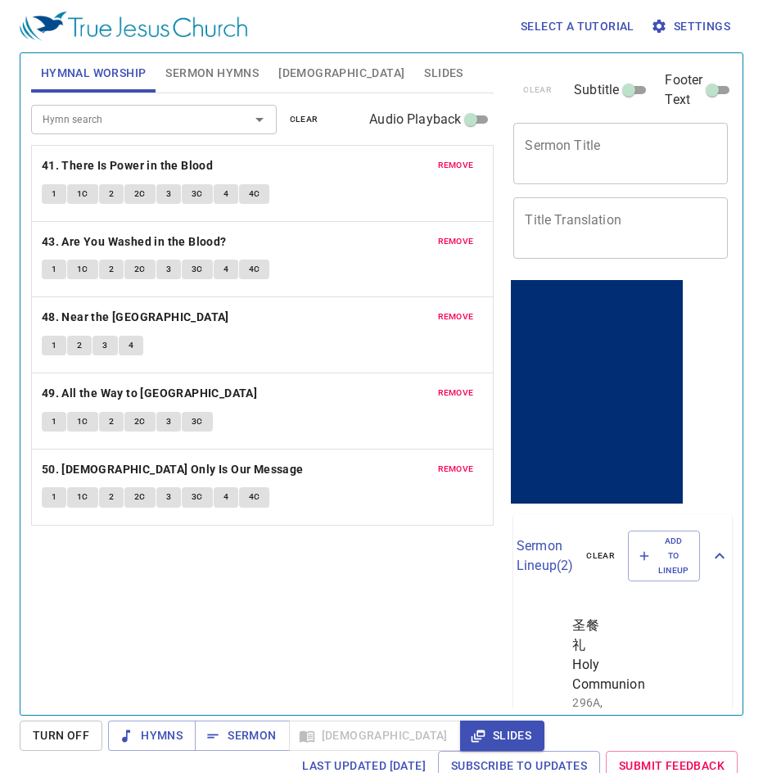
click at [585, 135] on div "x Sermon Title" at bounding box center [621, 153] width 215 height 61
click at [224, 82] on span "Sermon Hymns" at bounding box center [211, 73] width 93 height 20
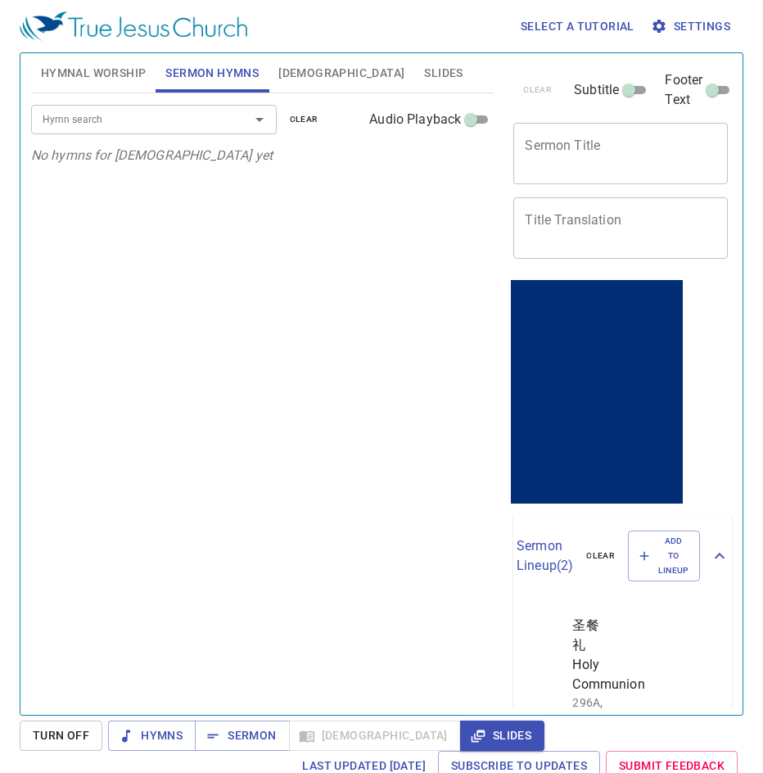
click at [156, 160] on icon "No hymns for sermon yet" at bounding box center [152, 155] width 242 height 16
click at [161, 748] on button "Hymns" at bounding box center [152, 736] width 88 height 30
click at [226, 179] on div "Hymn search Hymn search clear Audio Playback No hymns for sermon yet" at bounding box center [263, 397] width 464 height 608
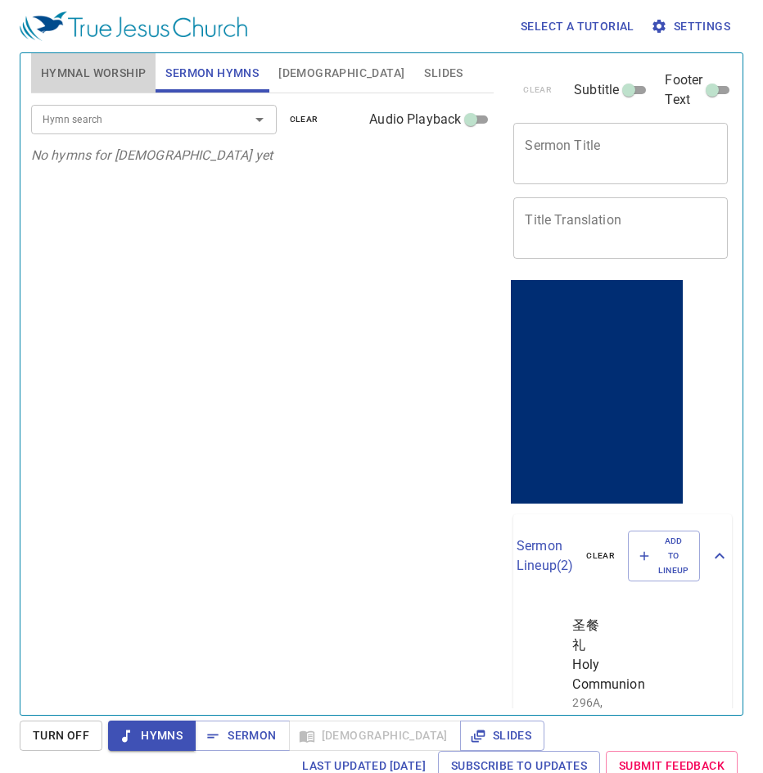
click at [96, 71] on span "Hymnal Worship" at bounding box center [94, 73] width 106 height 20
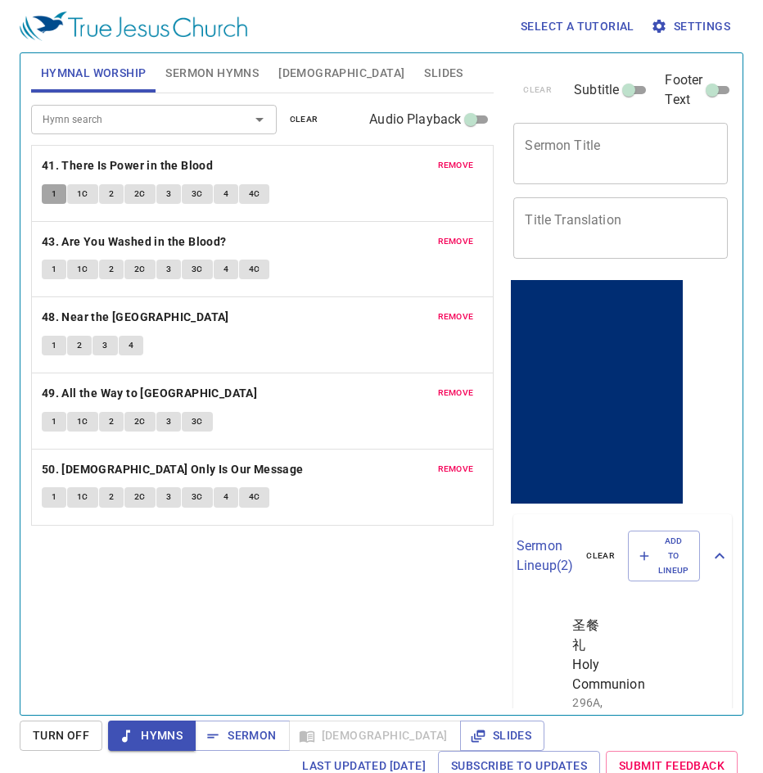
click at [55, 196] on span "1" at bounding box center [54, 194] width 5 height 15
click at [582, 162] on textarea "Sermon Title" at bounding box center [621, 153] width 192 height 31
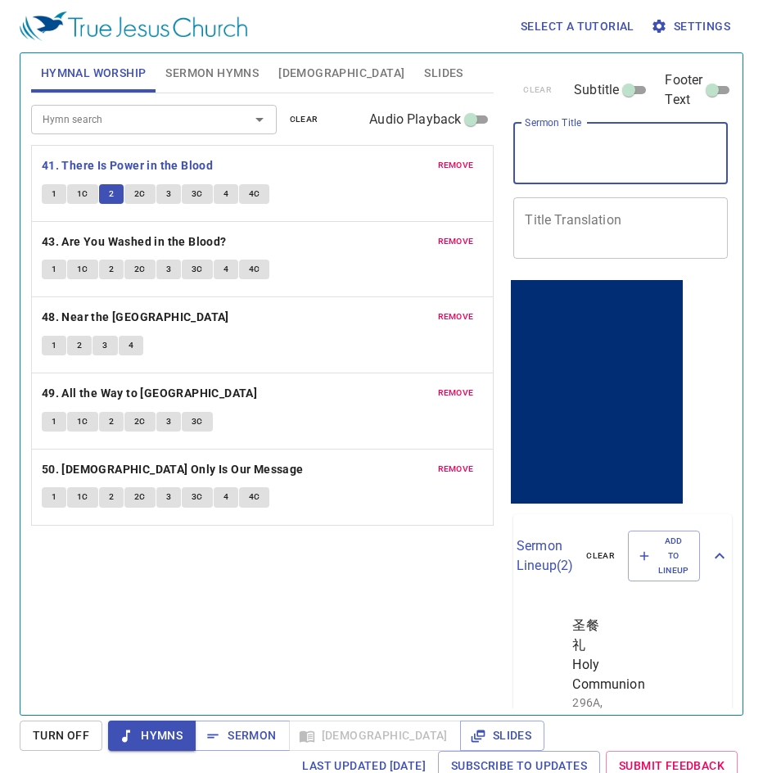
click at [132, 197] on button "2C" at bounding box center [140, 194] width 31 height 20
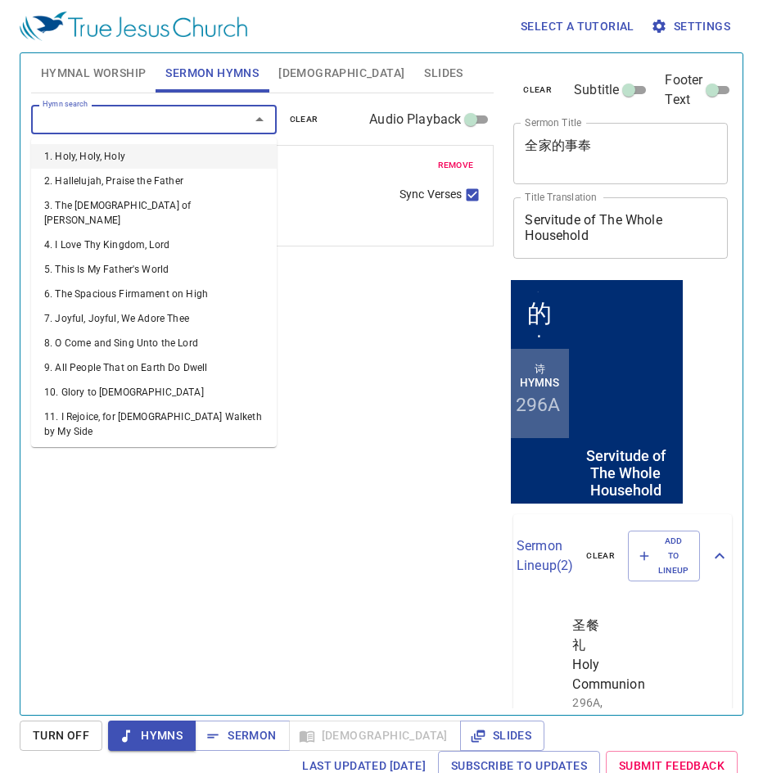
click at [459, 165] on span "remove" at bounding box center [456, 165] width 36 height 15
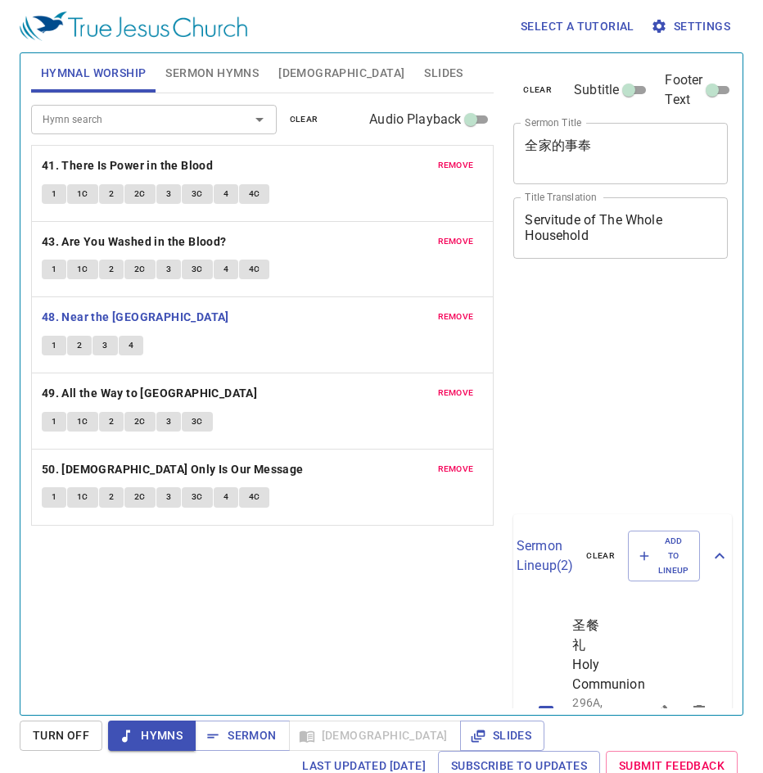
scroll to position [7, 0]
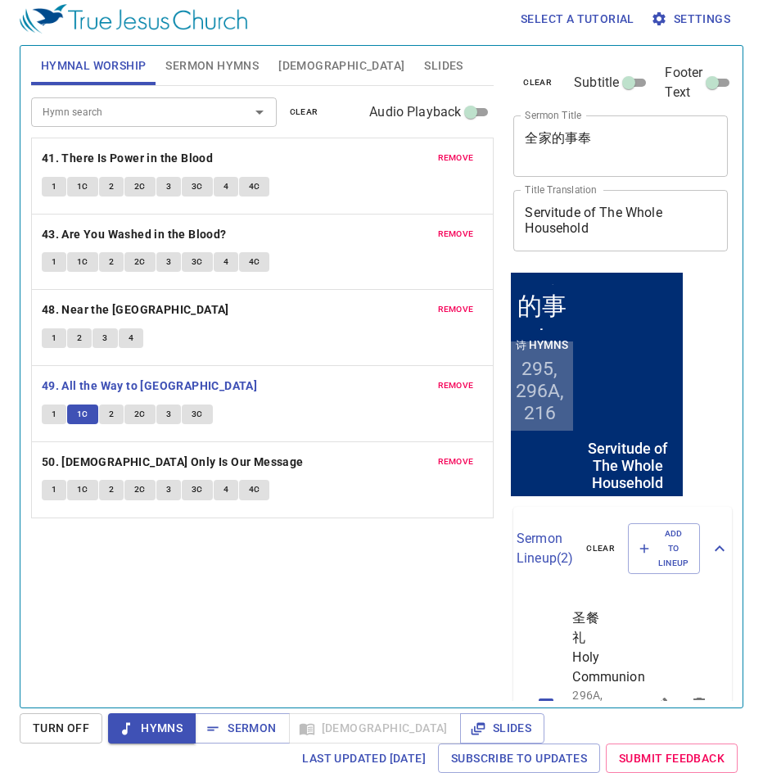
scroll to position [264, 9]
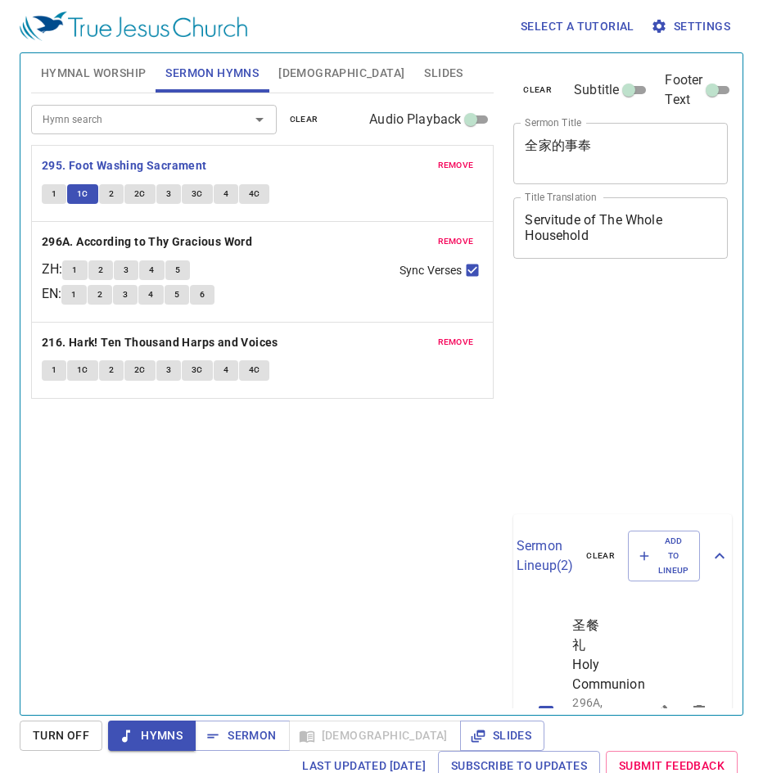
scroll to position [7, 0]
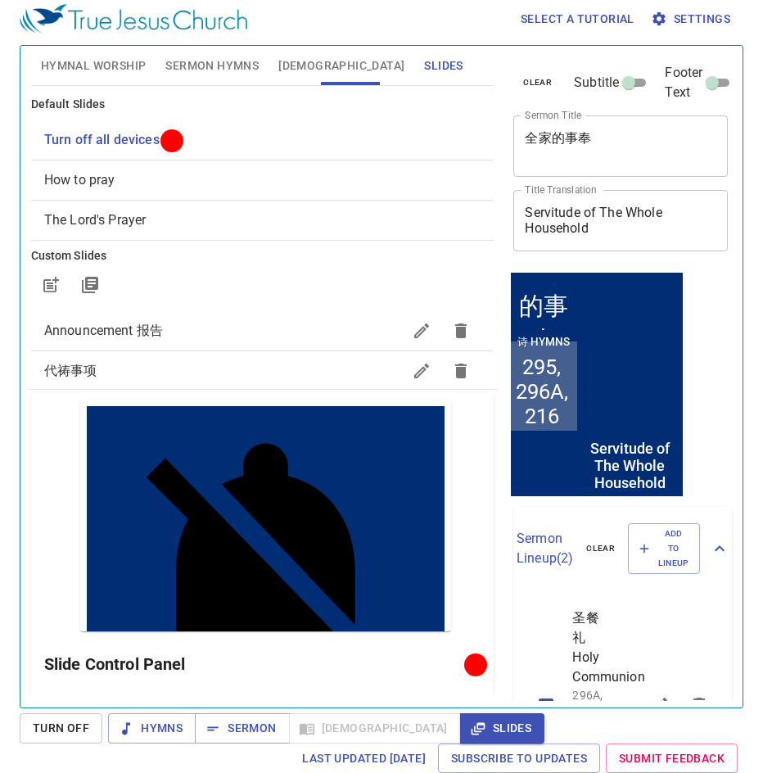
scroll to position [264, 9]
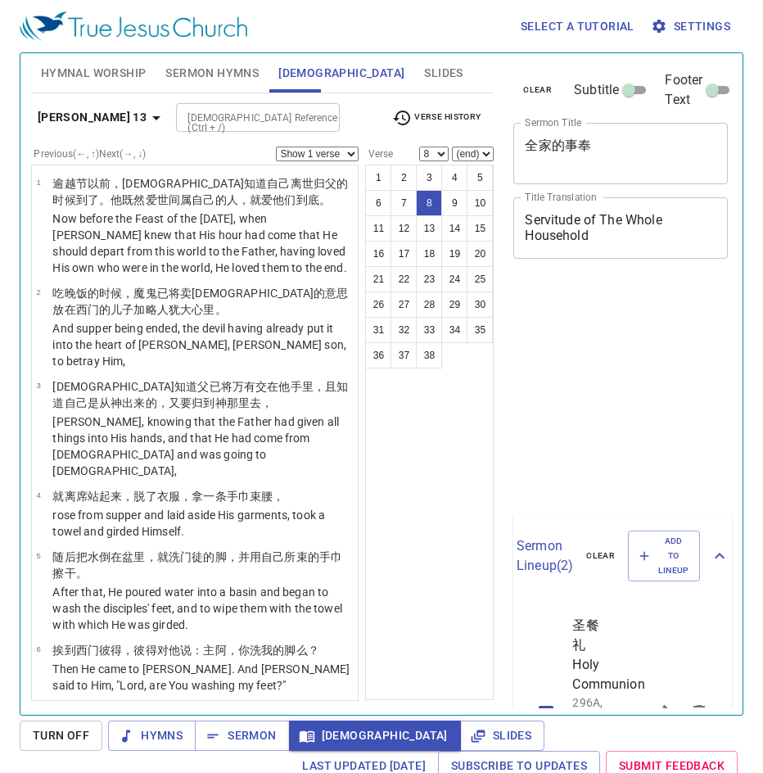
select select "8"
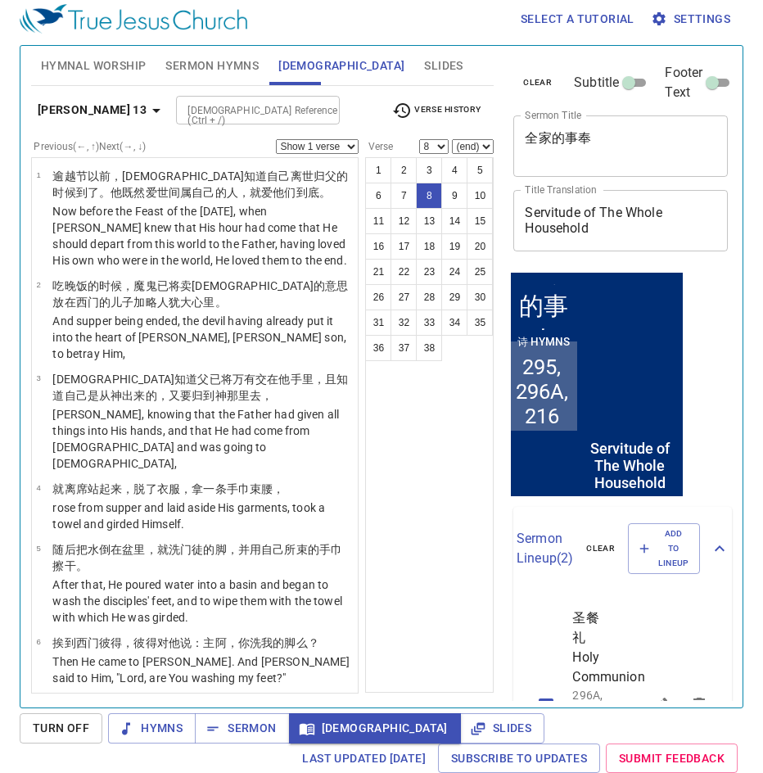
scroll to position [264, 5]
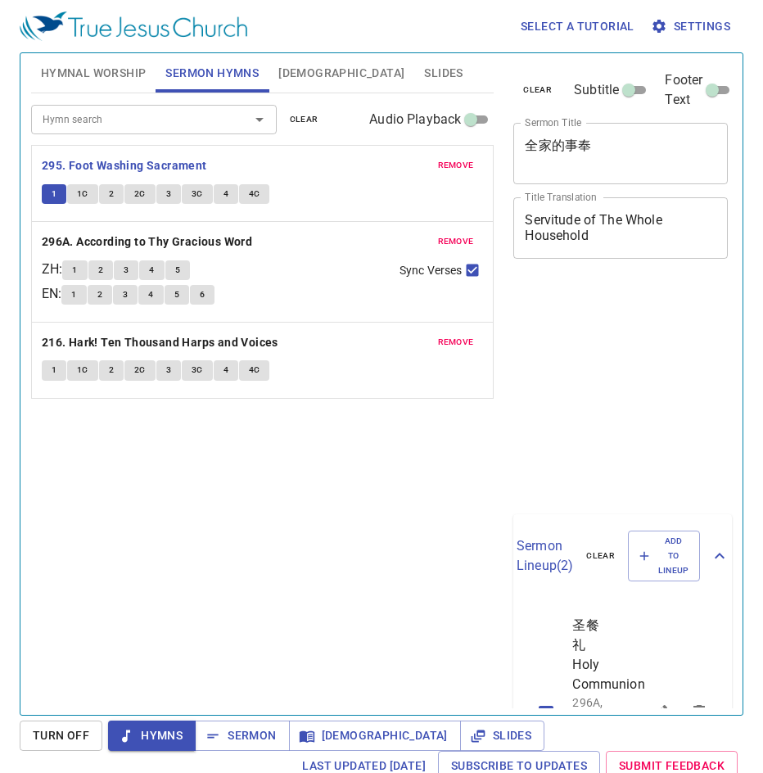
scroll to position [7, 0]
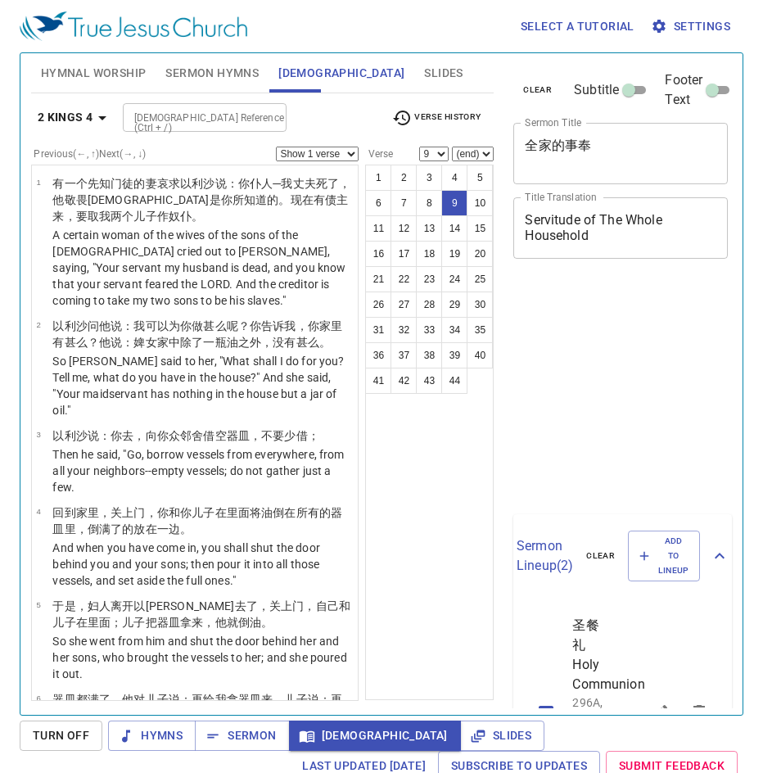
select select "9"
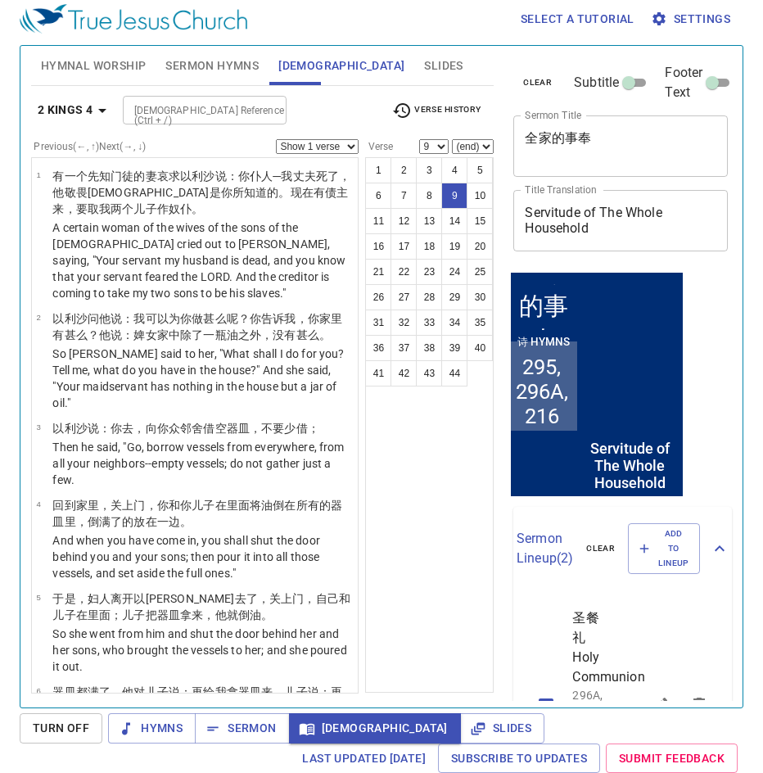
scroll to position [264, 5]
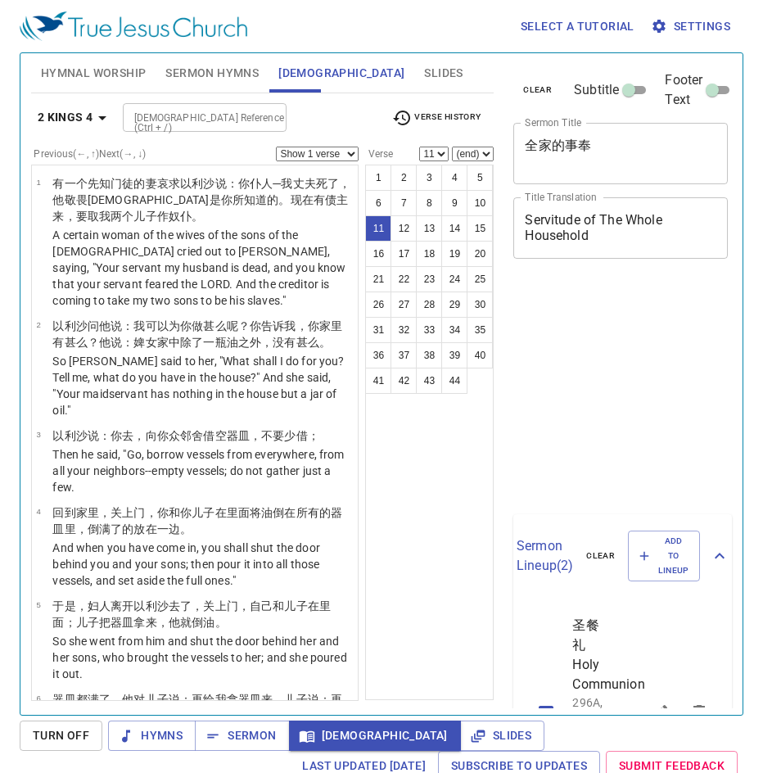
select select "11"
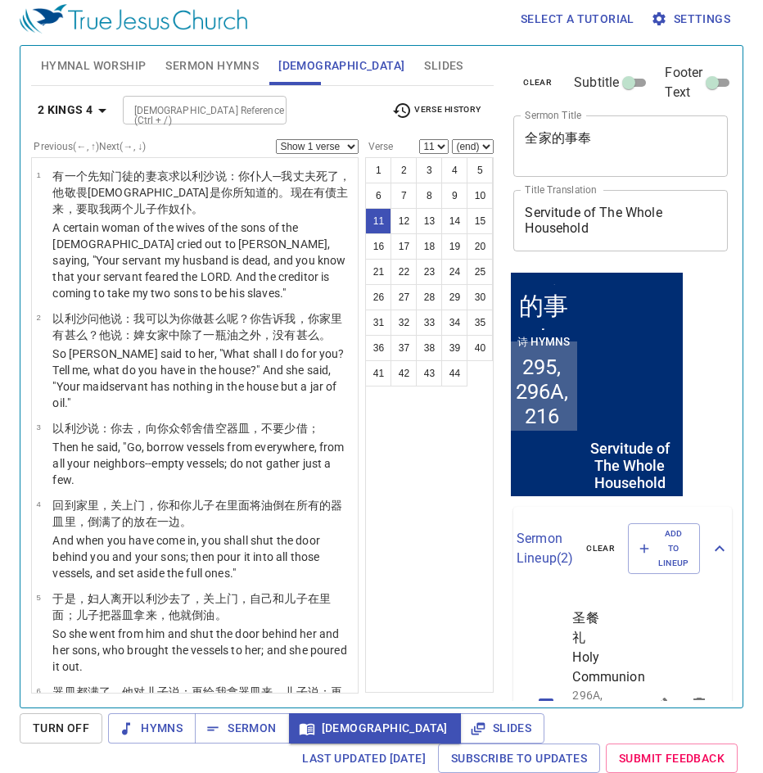
scroll to position [264, 5]
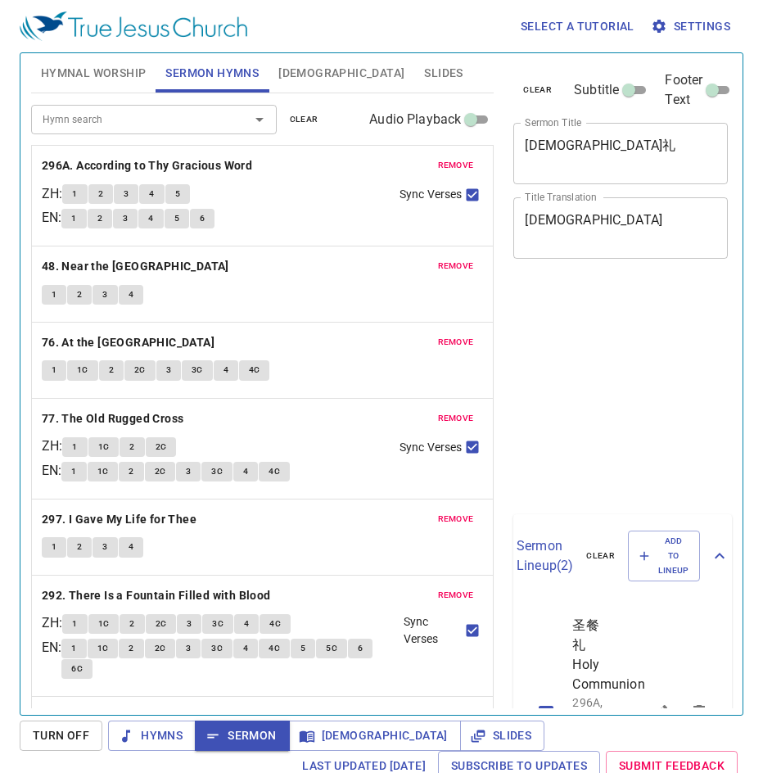
scroll to position [7, 0]
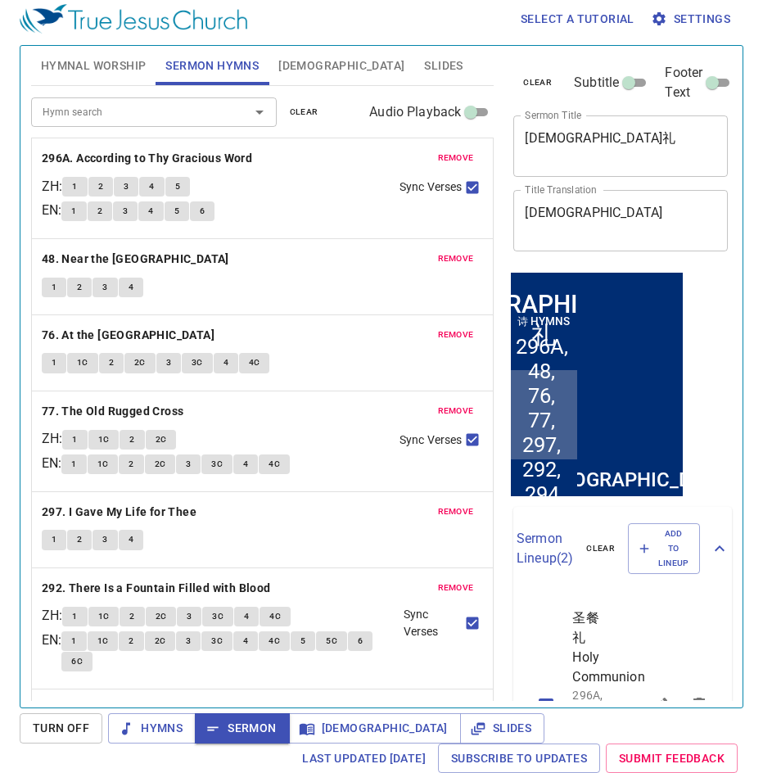
scroll to position [264, 5]
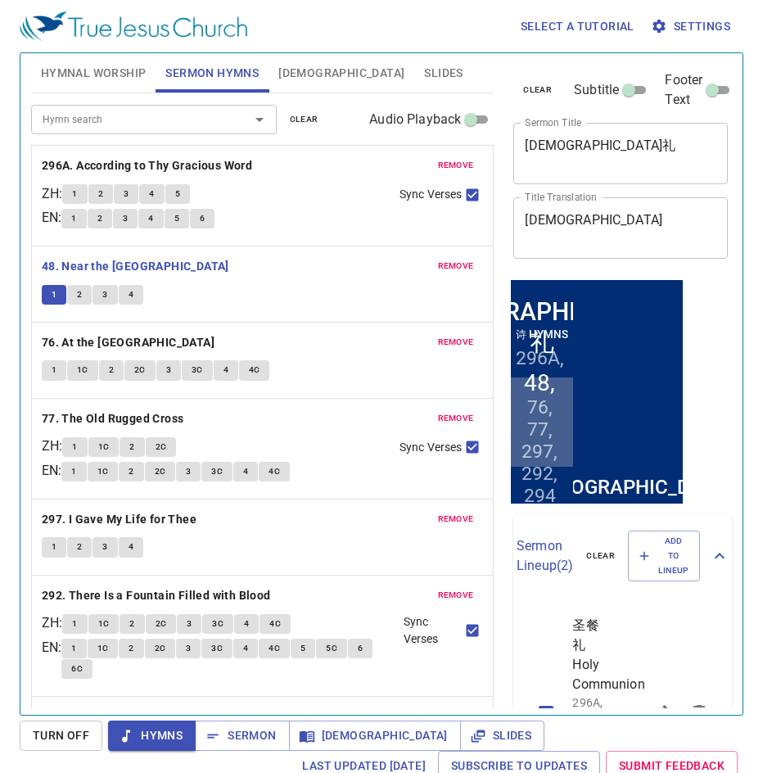
scroll to position [264, 5]
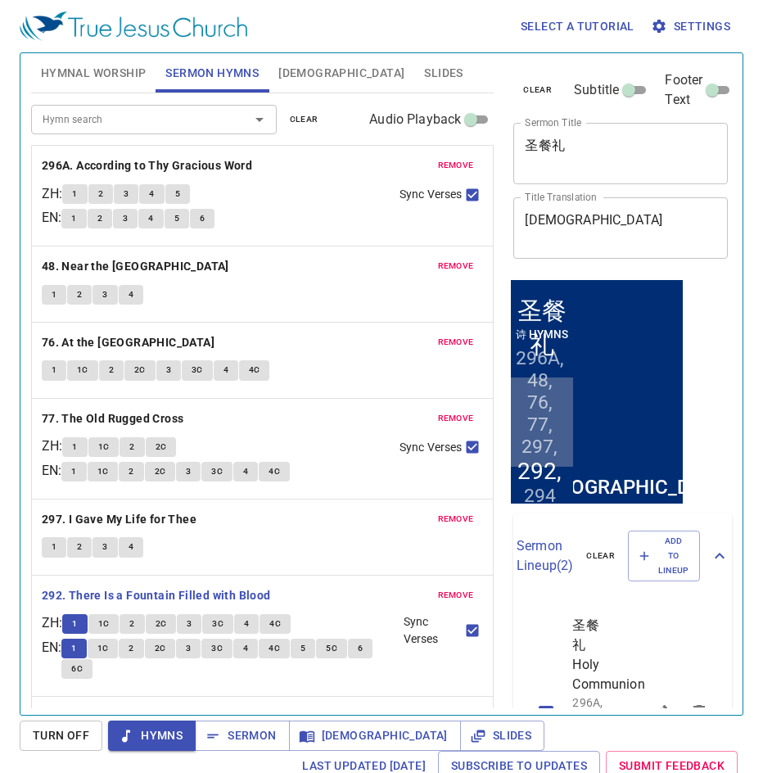
scroll to position [264, 5]
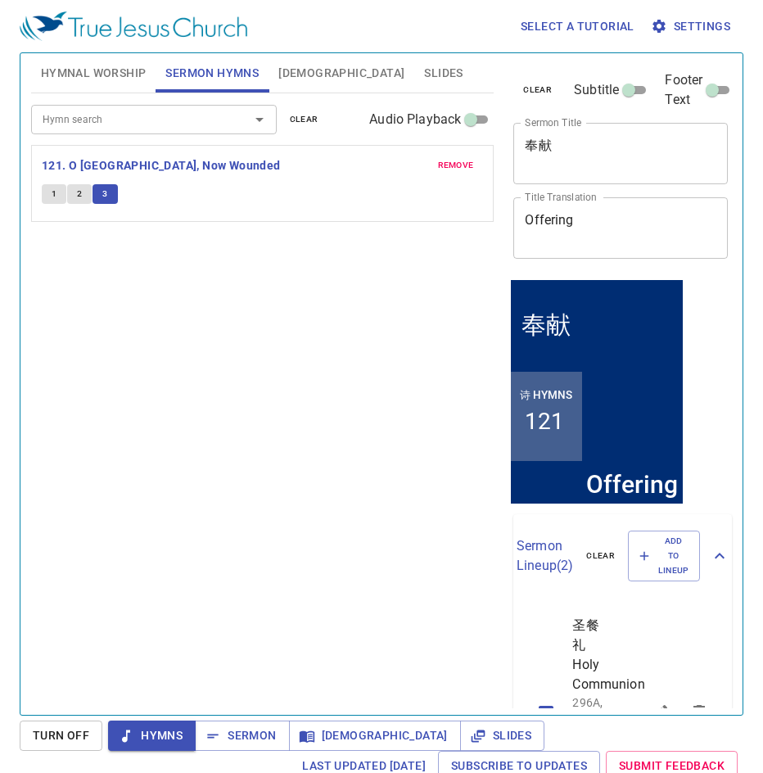
scroll to position [264, 5]
